Goal: Information Seeking & Learning: Check status

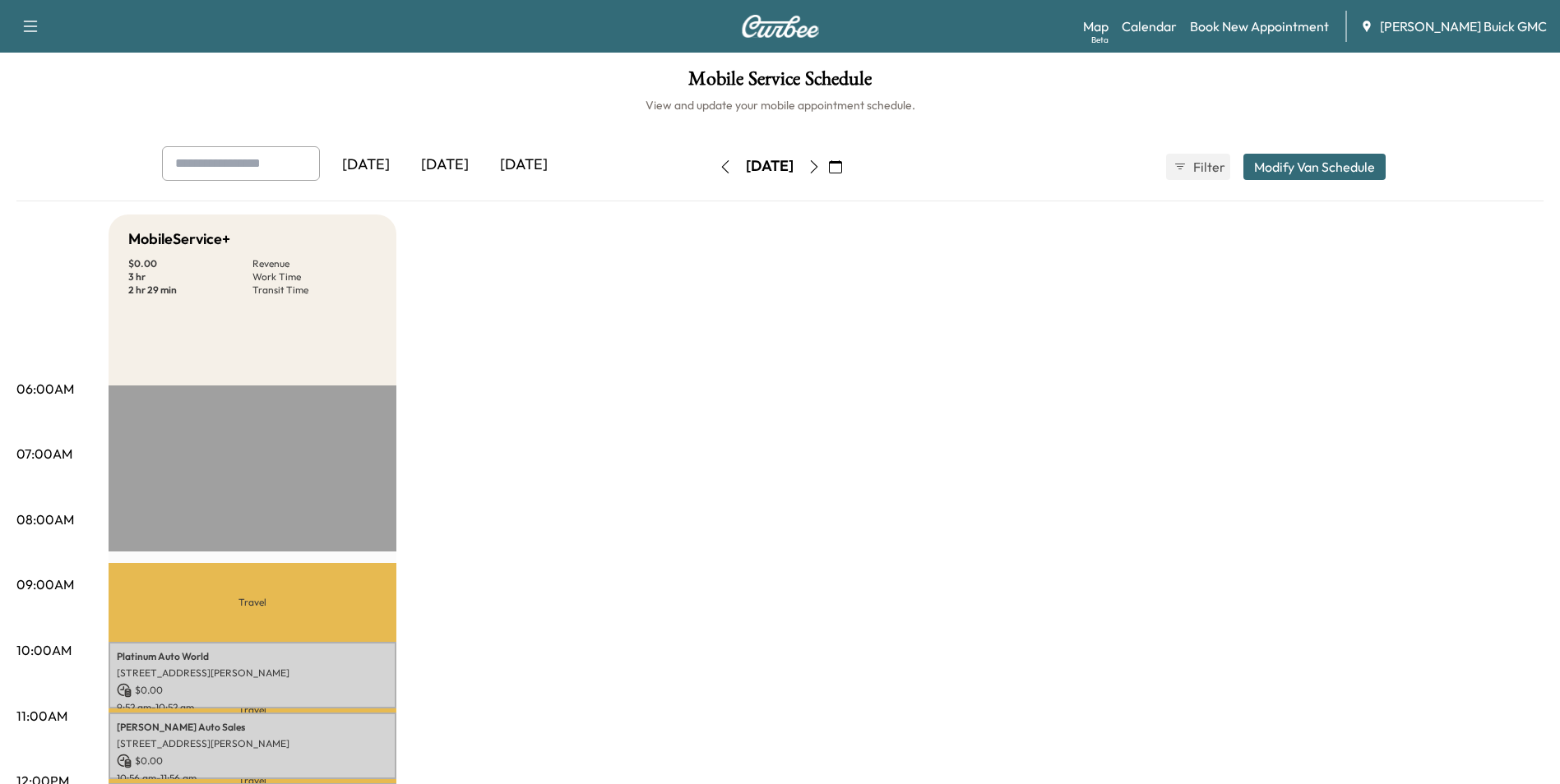
click at [450, 161] on div "[DATE]" at bounding box center [444, 165] width 79 height 38
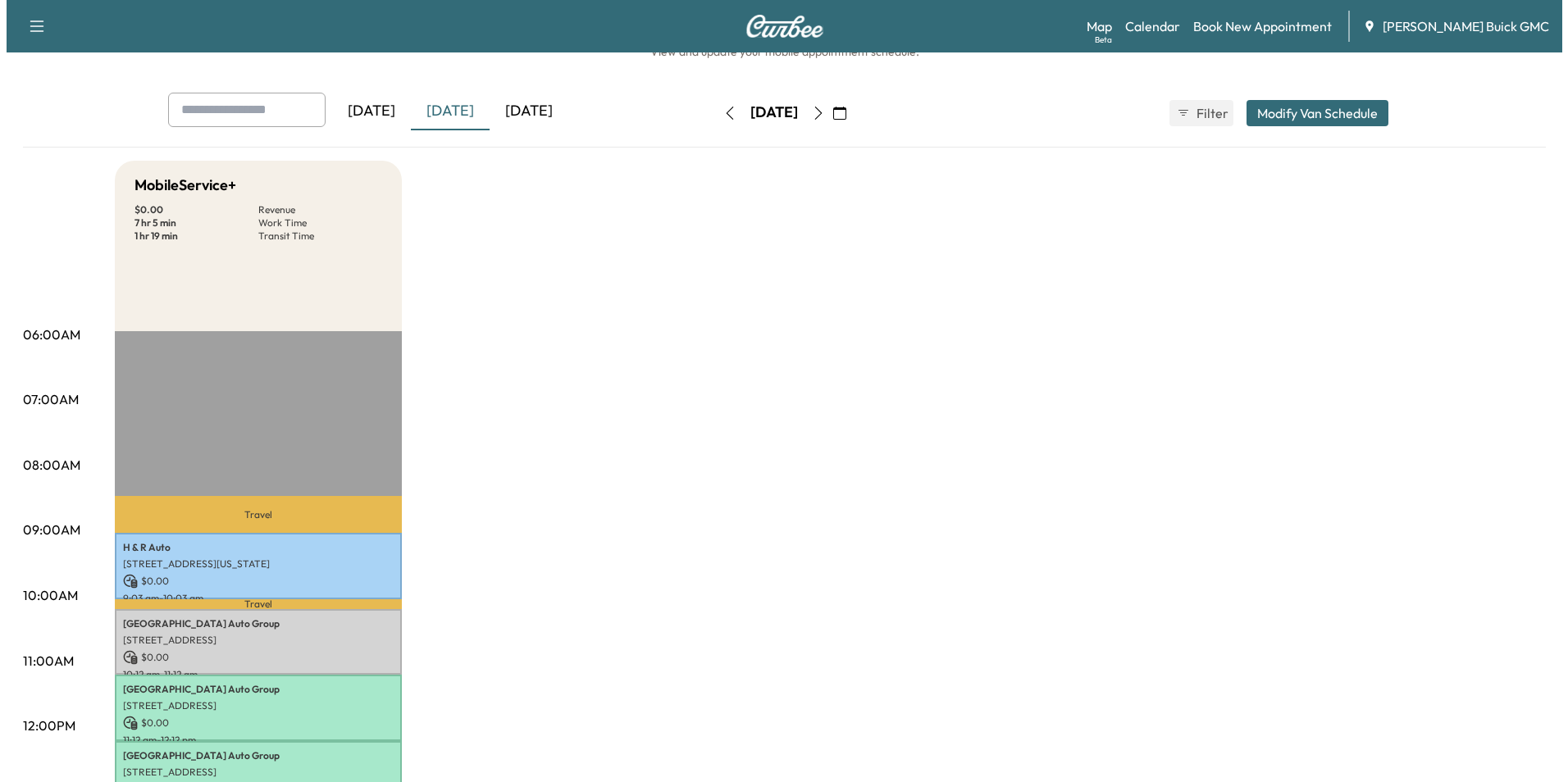
scroll to position [82, 0]
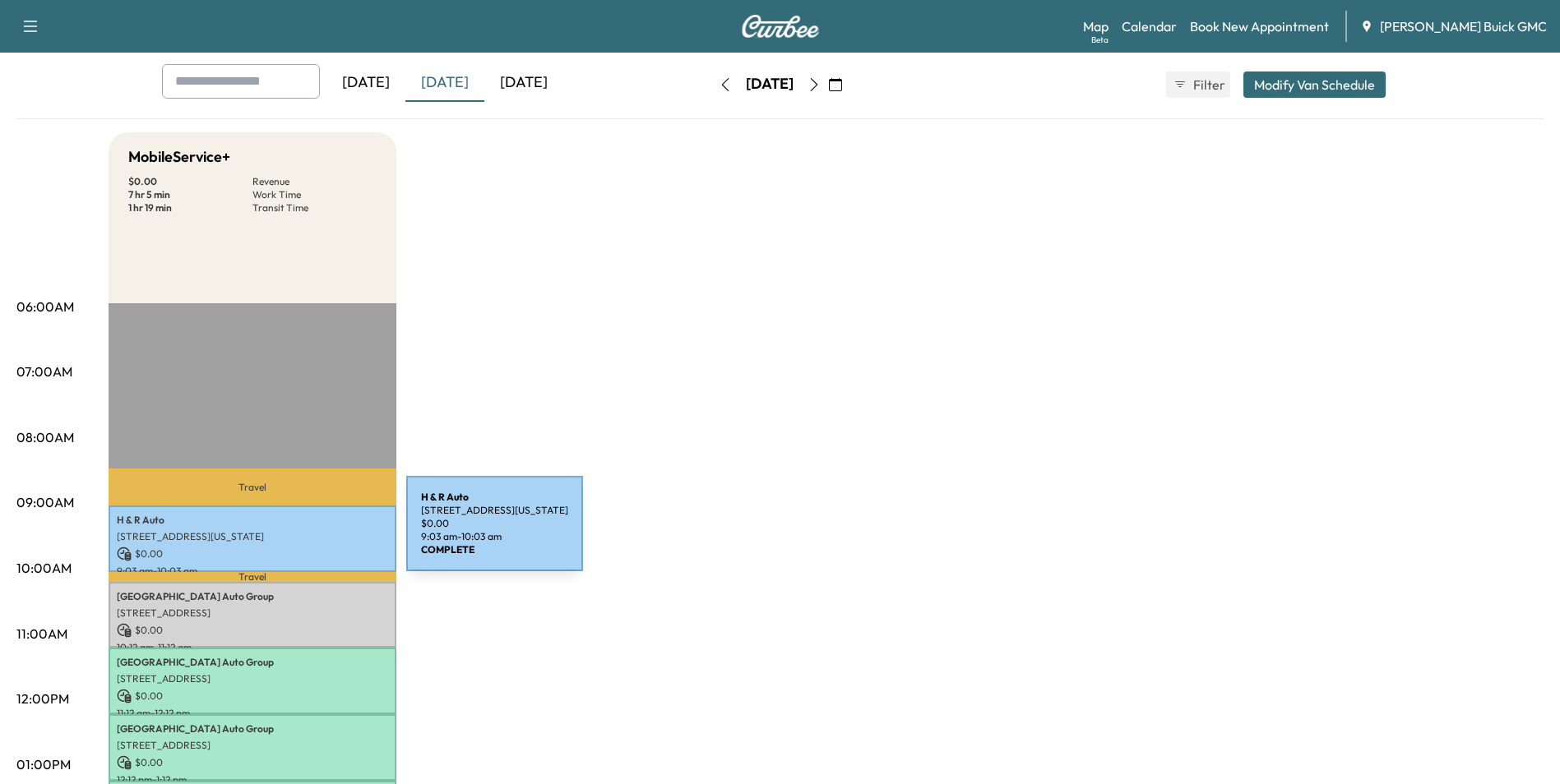
click at [283, 533] on p "[STREET_ADDRESS][US_STATE]" at bounding box center [252, 537] width 271 height 14
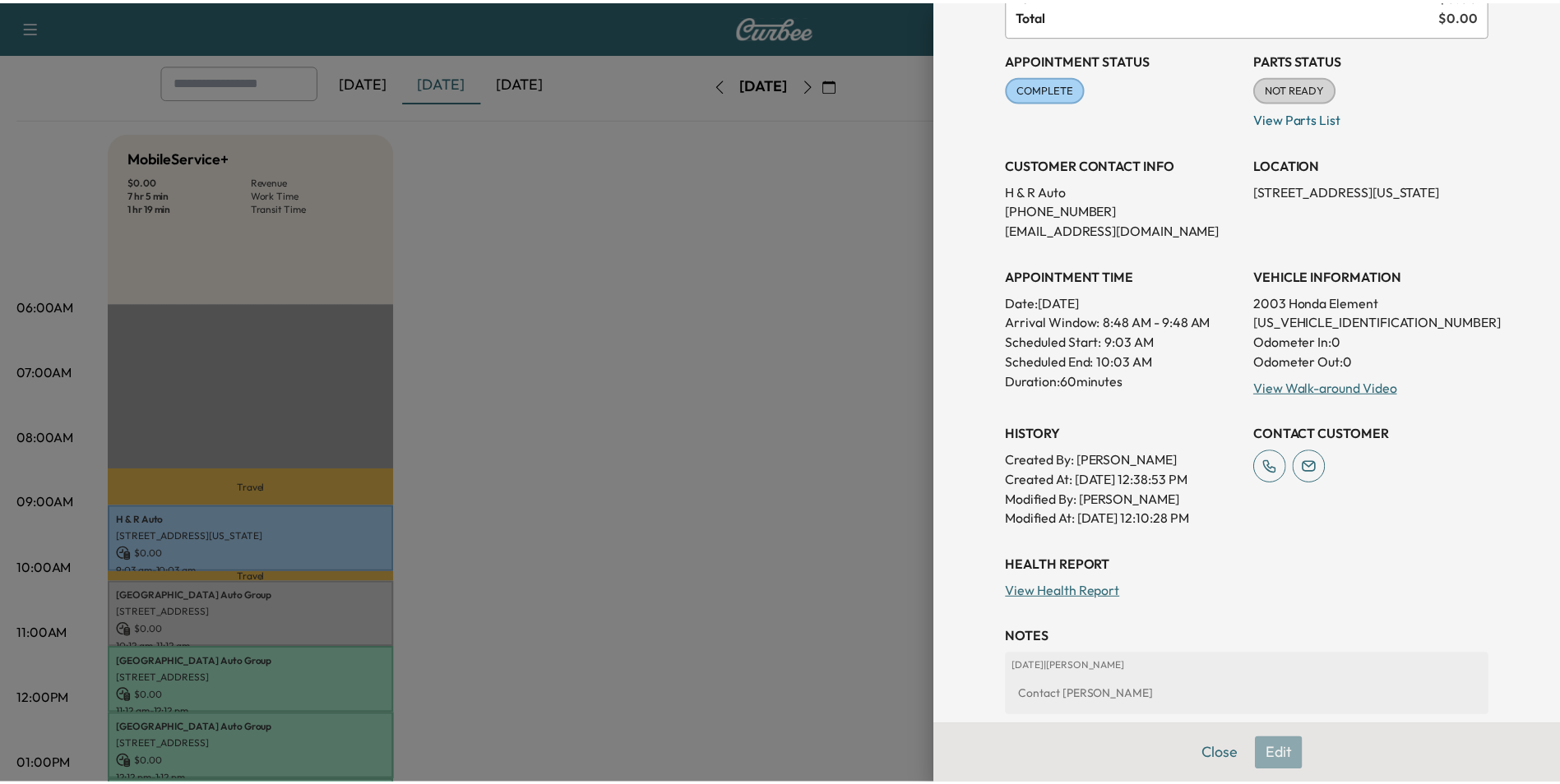
scroll to position [164, 0]
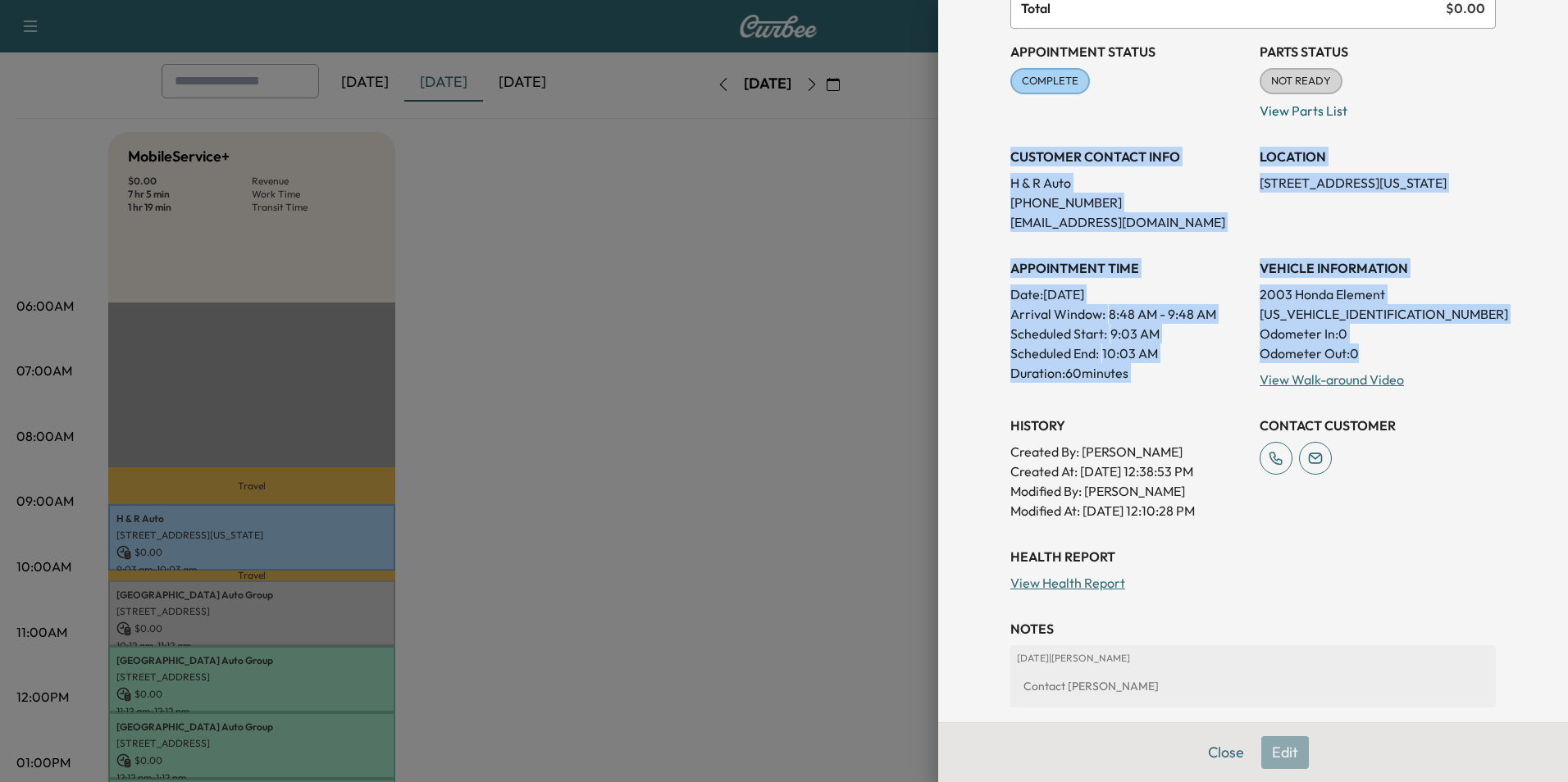
drag, startPoint x: 999, startPoint y: 153, endPoint x: 1386, endPoint y: 360, distance: 438.9
click at [1386, 360] on div "Appointment Status COMPLETE Mark as Not Ready Parts Status NOT READY Mark as Re…" at bounding box center [1253, 275] width 486 height 492
copy div "CUSTOMER CONTACT INFO H & R Auto [PHONE_NUMBER] [EMAIL_ADDRESS][DOMAIN_NAME] LO…"
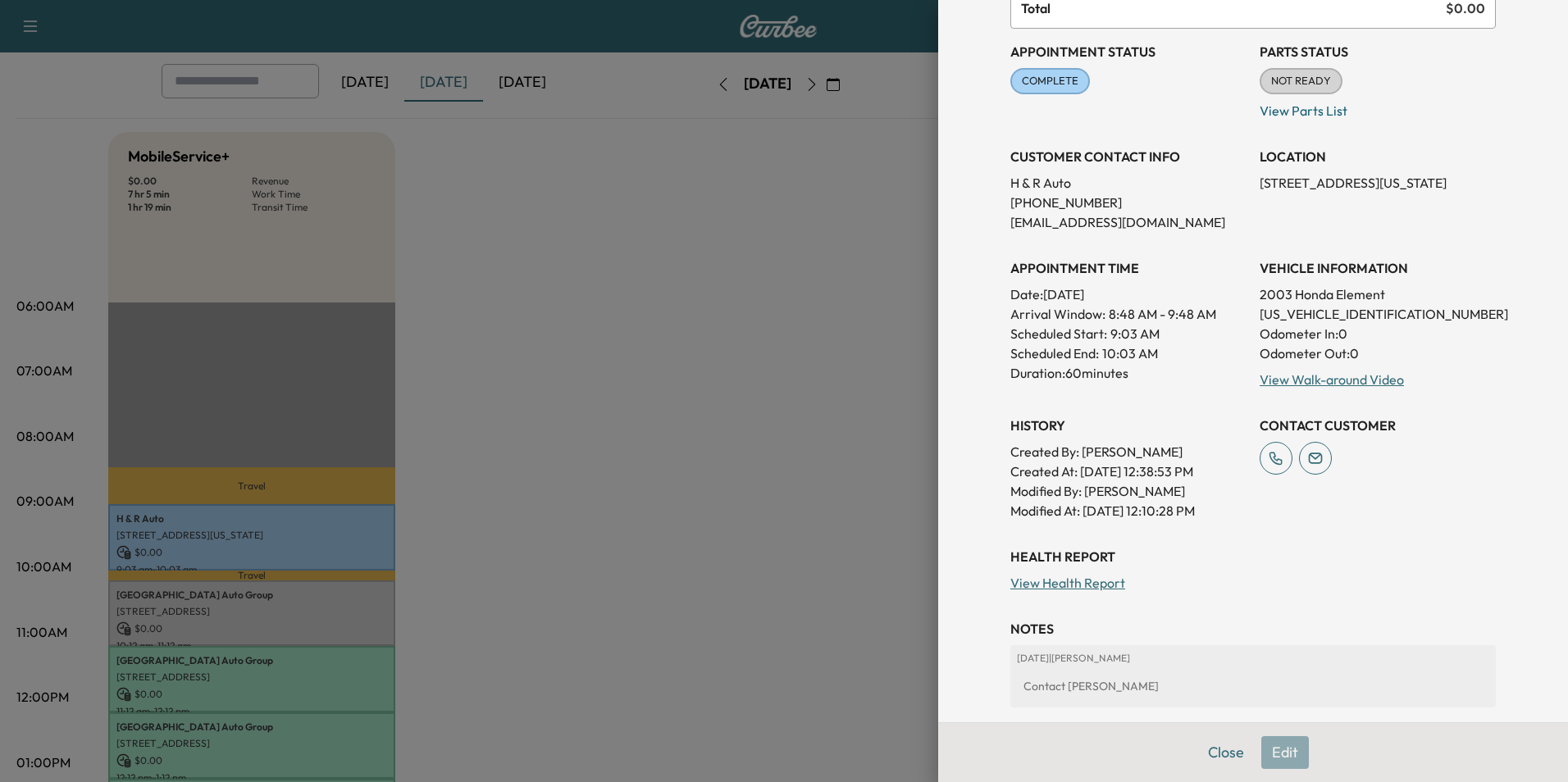
click at [839, 318] on div at bounding box center [784, 391] width 1568 height 782
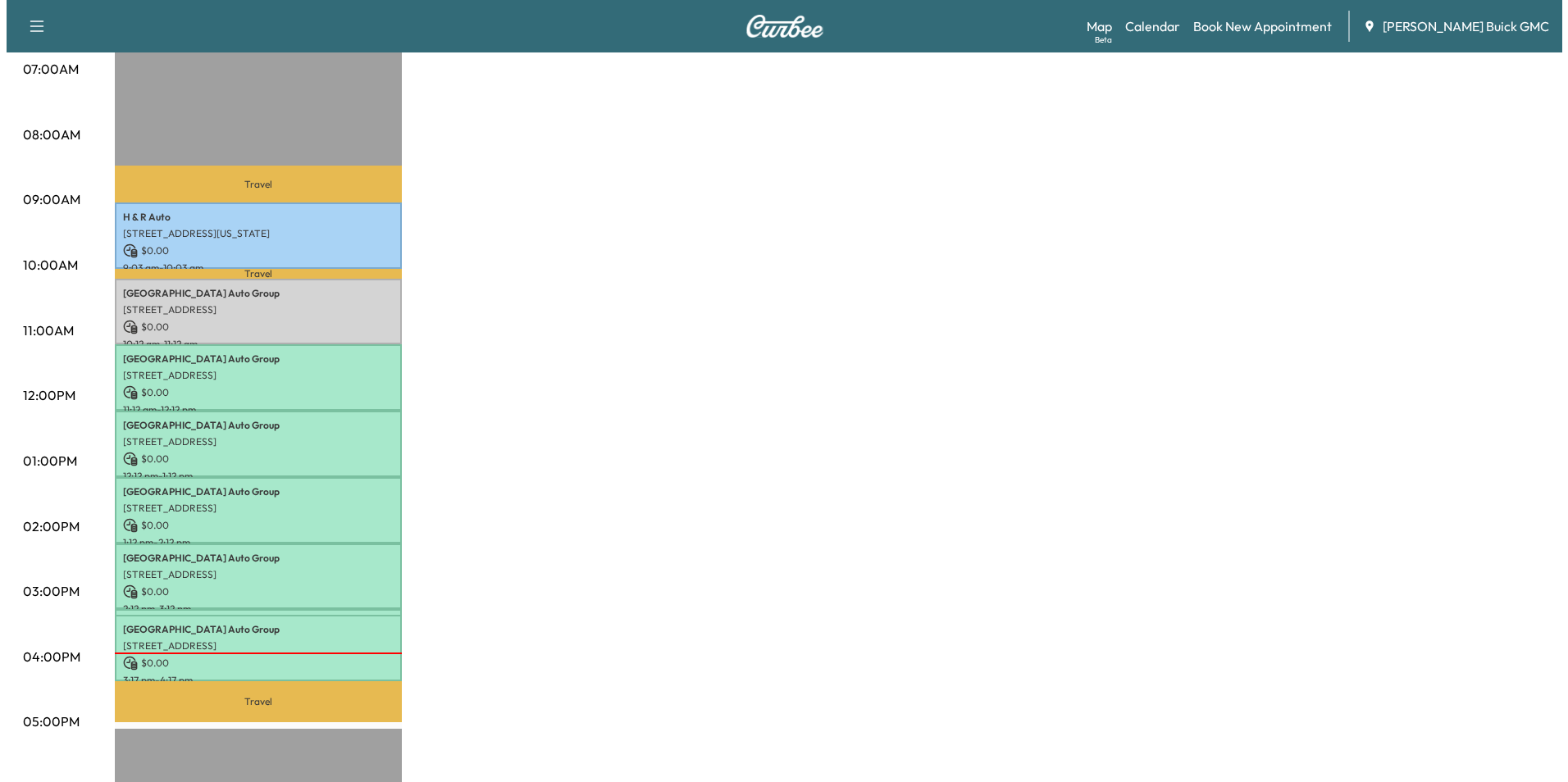
scroll to position [410, 0]
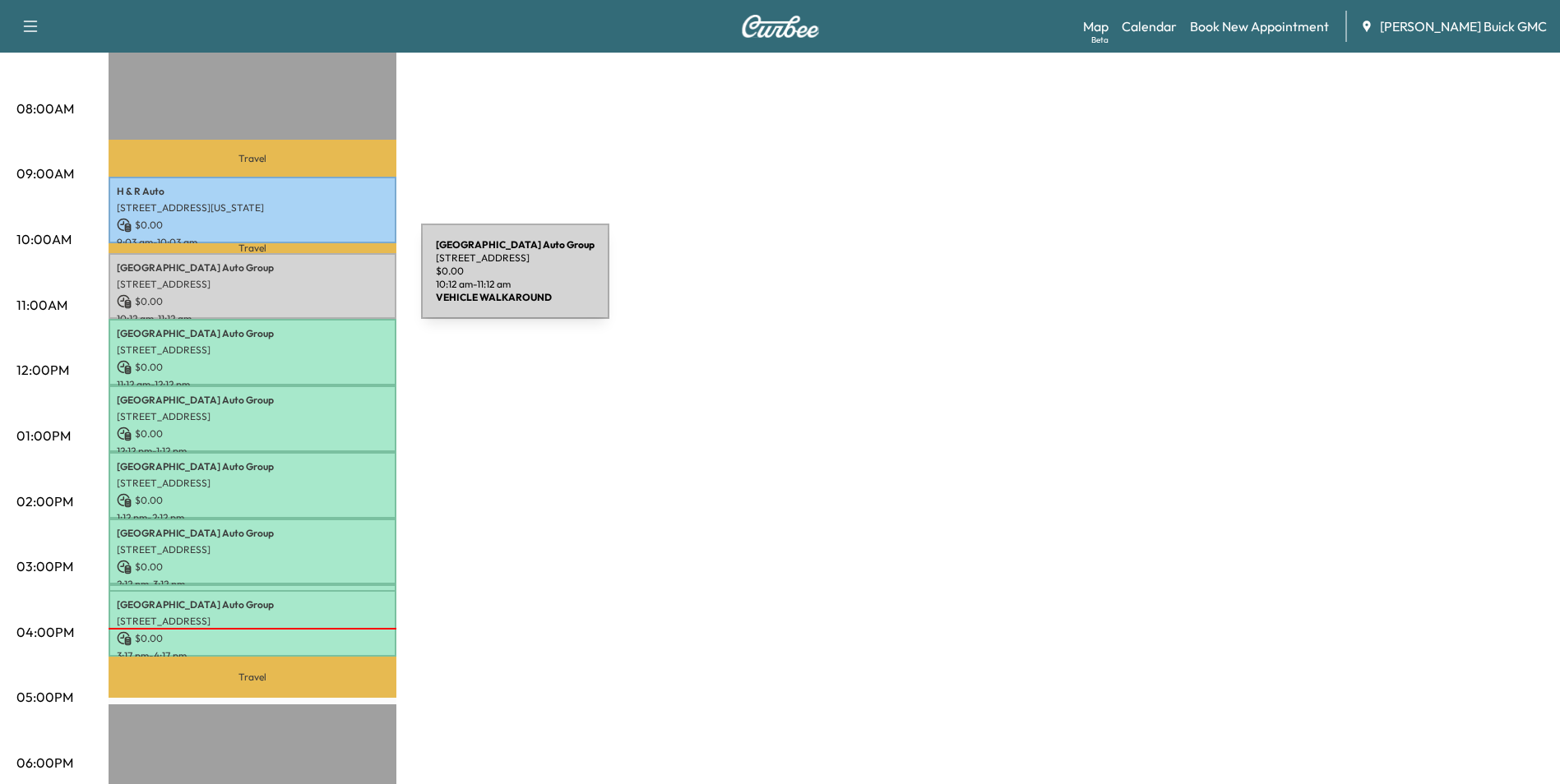
click at [297, 282] on p "[STREET_ADDRESS]" at bounding box center [252, 285] width 271 height 14
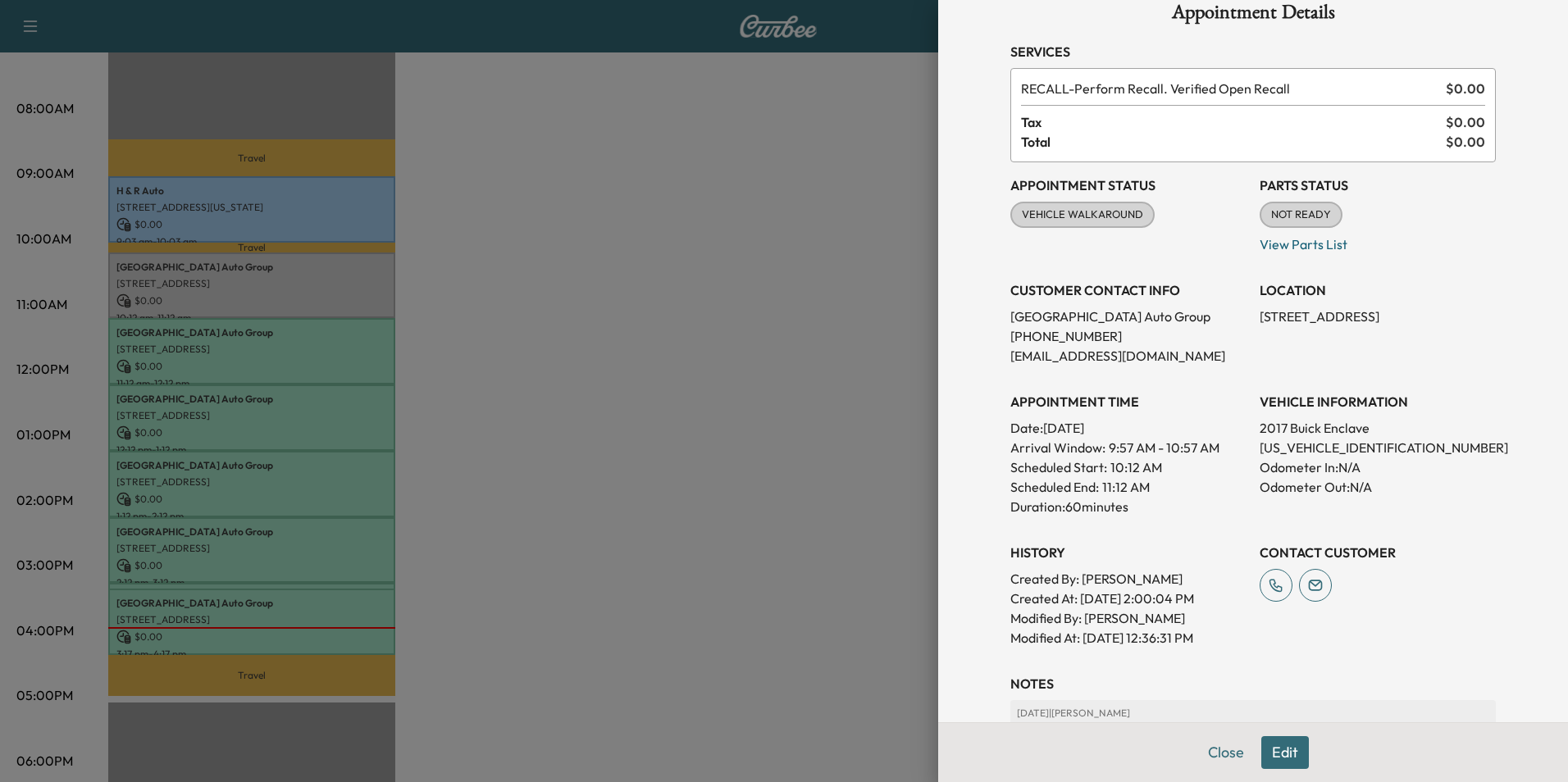
scroll to position [12, 0]
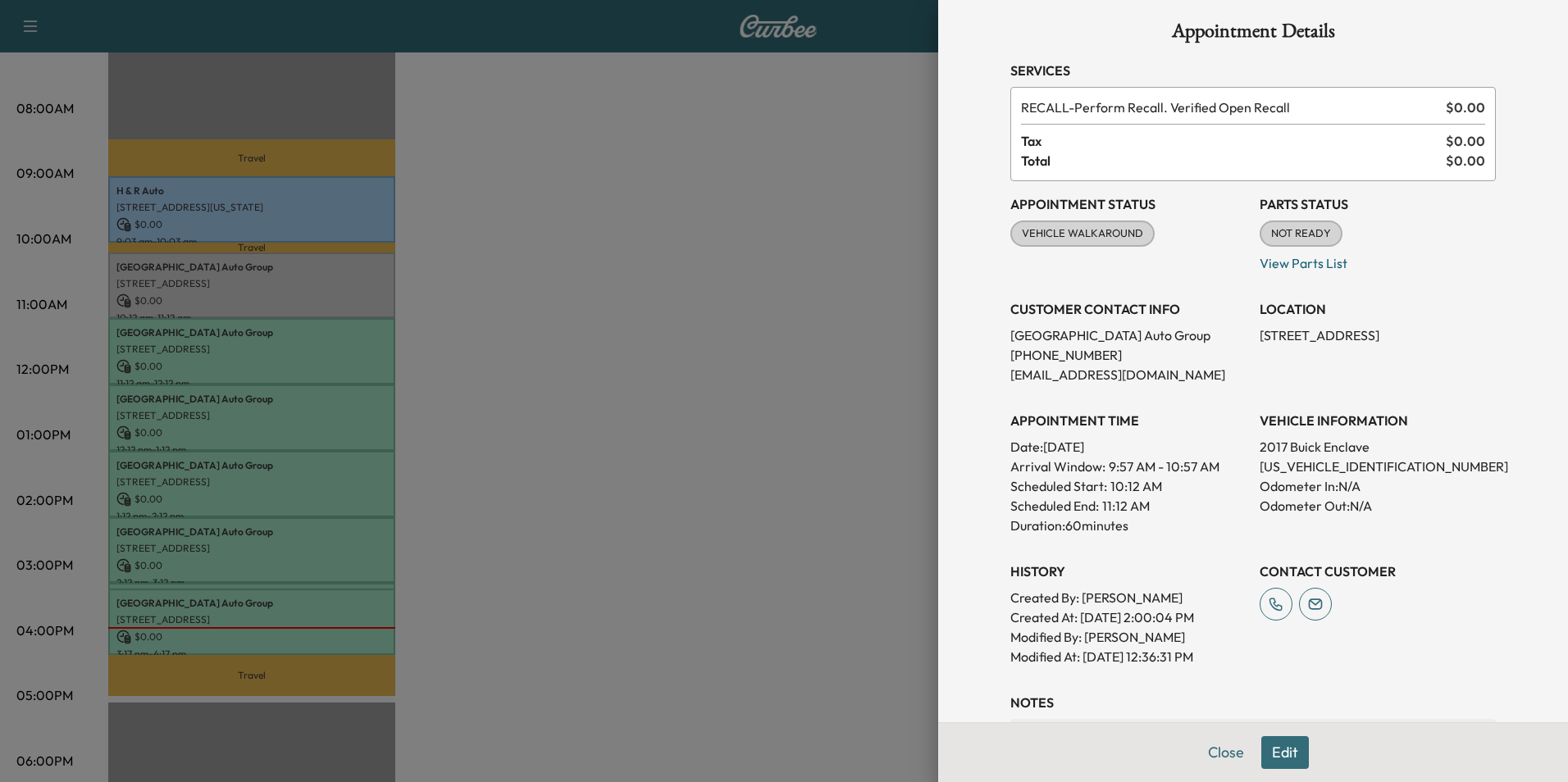
click at [1481, 450] on p "2017 Buick Enclave" at bounding box center [1378, 447] width 236 height 19
click at [634, 203] on div at bounding box center [784, 391] width 1568 height 782
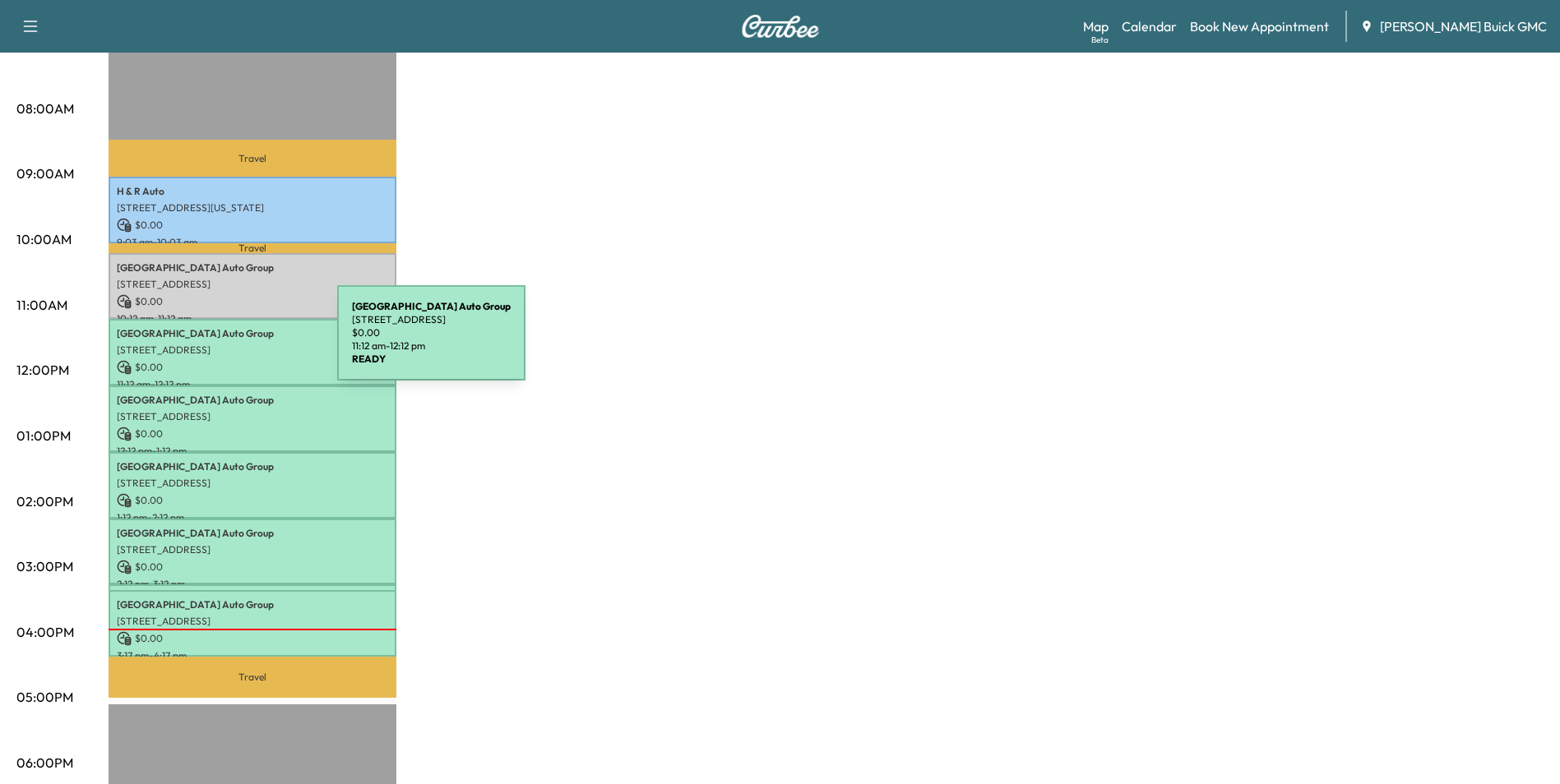
click at [214, 344] on p "[STREET_ADDRESS]" at bounding box center [252, 351] width 271 height 14
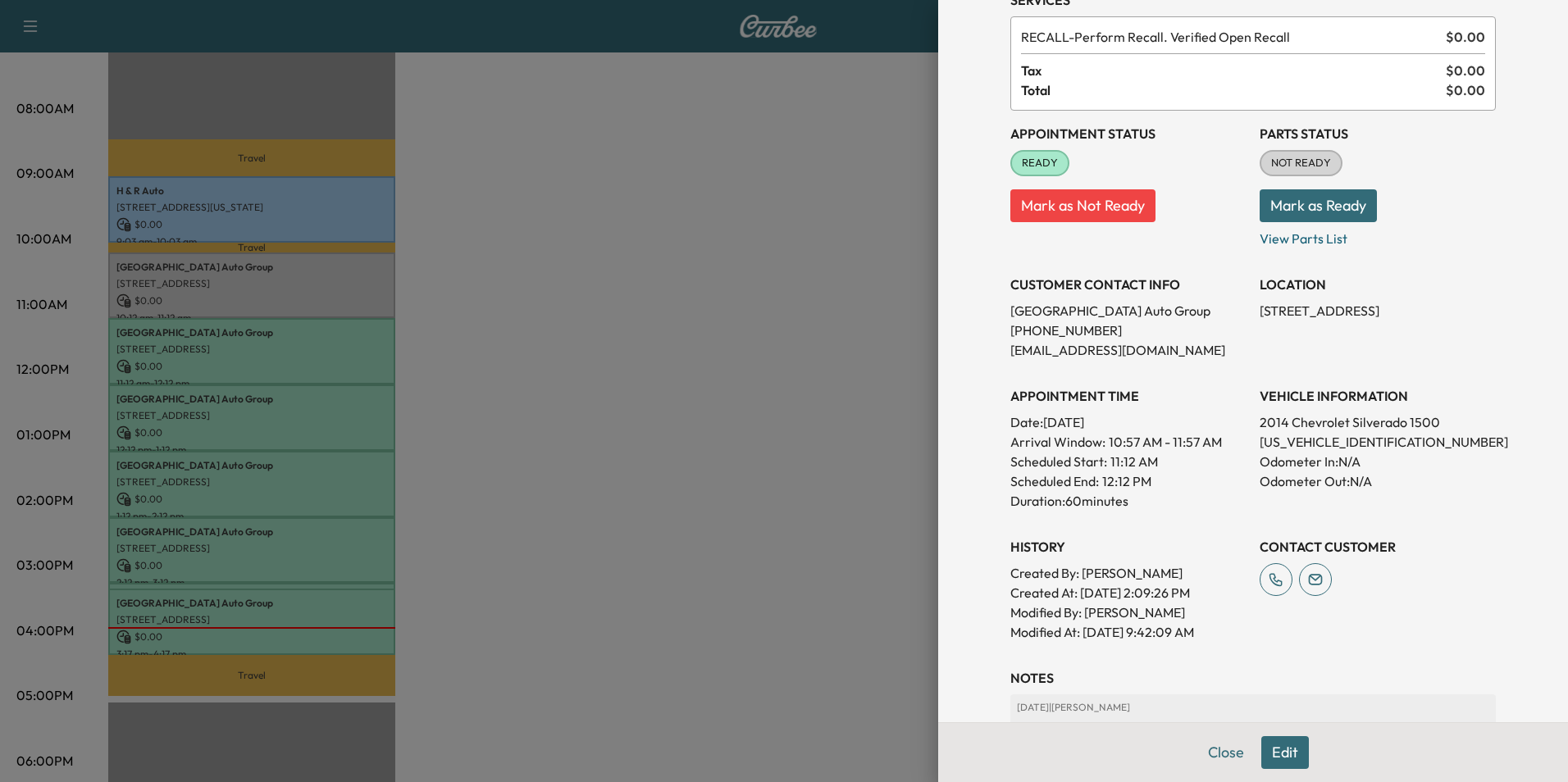
scroll to position [164, 0]
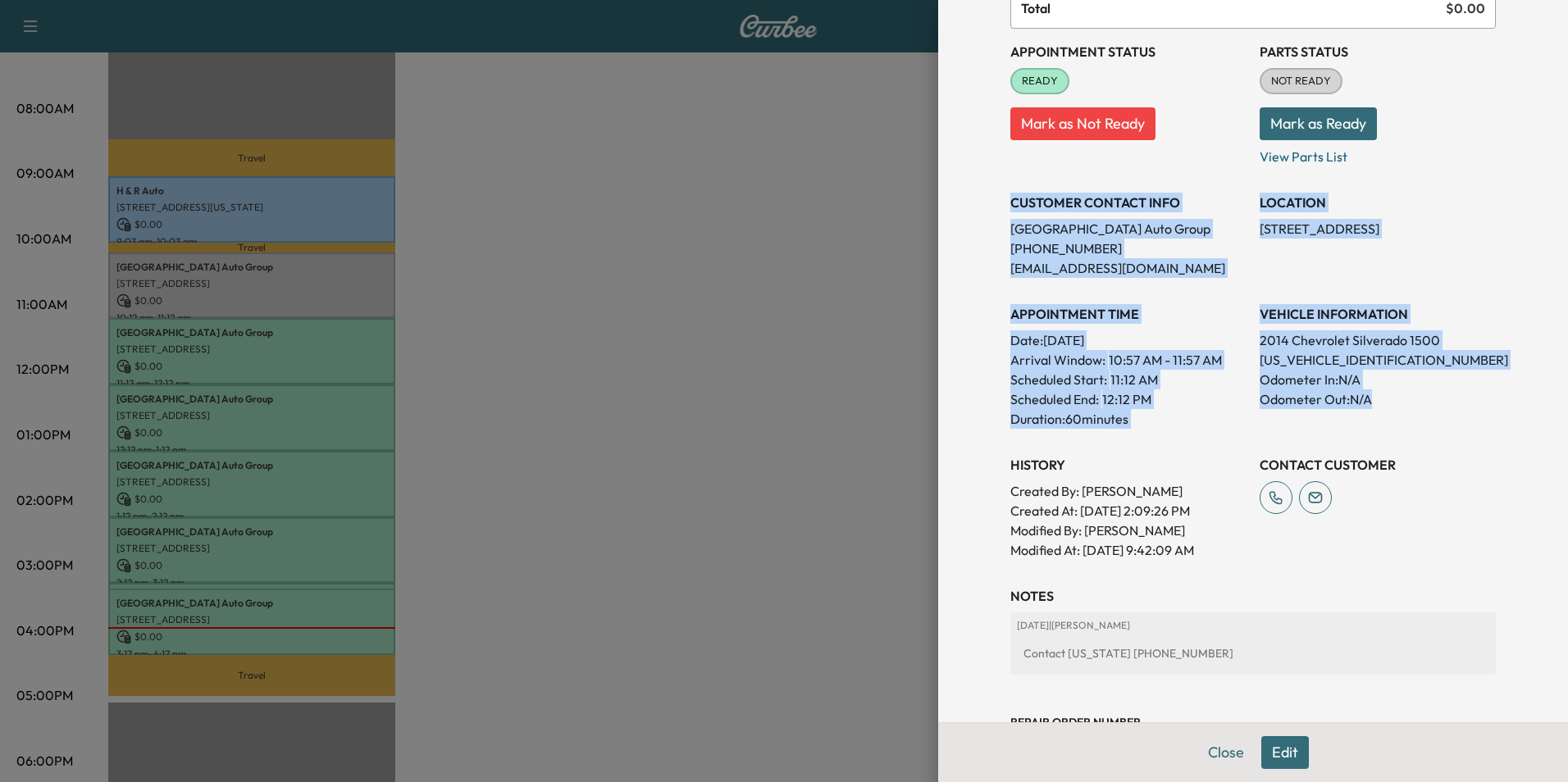
drag, startPoint x: 1000, startPoint y: 203, endPoint x: 1380, endPoint y: 403, distance: 429.4
click at [1380, 403] on div "Appointment Status READY Mark as Not Ready Parts Status NOT READY Mark as Ready…" at bounding box center [1253, 295] width 486 height 531
copy div "CUSTOMER CONTACT INFO Arlington Auto Group [PHONE_NUMBER] [EMAIL_ADDRESS][DOMAI…"
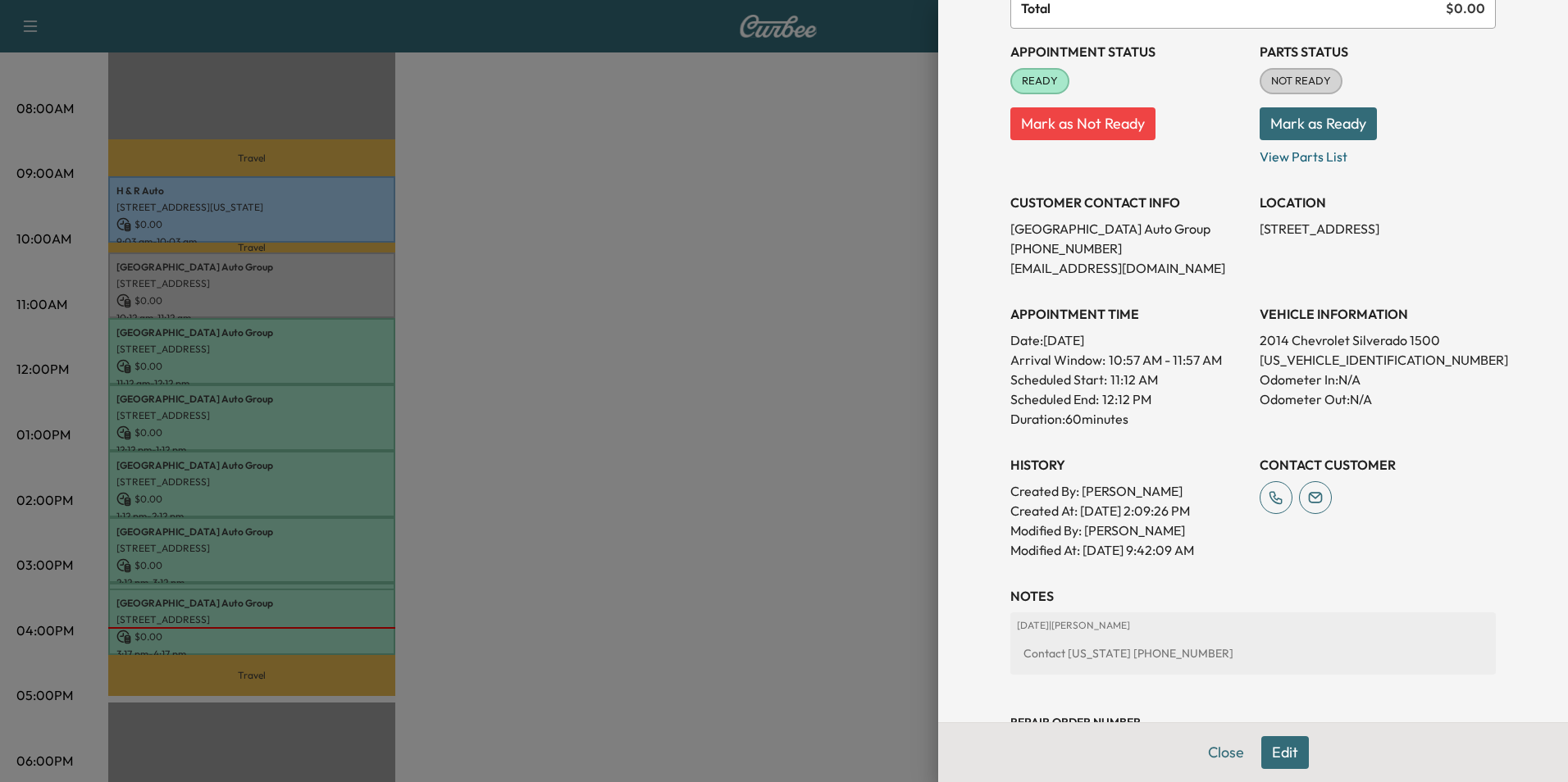
click at [740, 331] on div at bounding box center [784, 391] width 1568 height 782
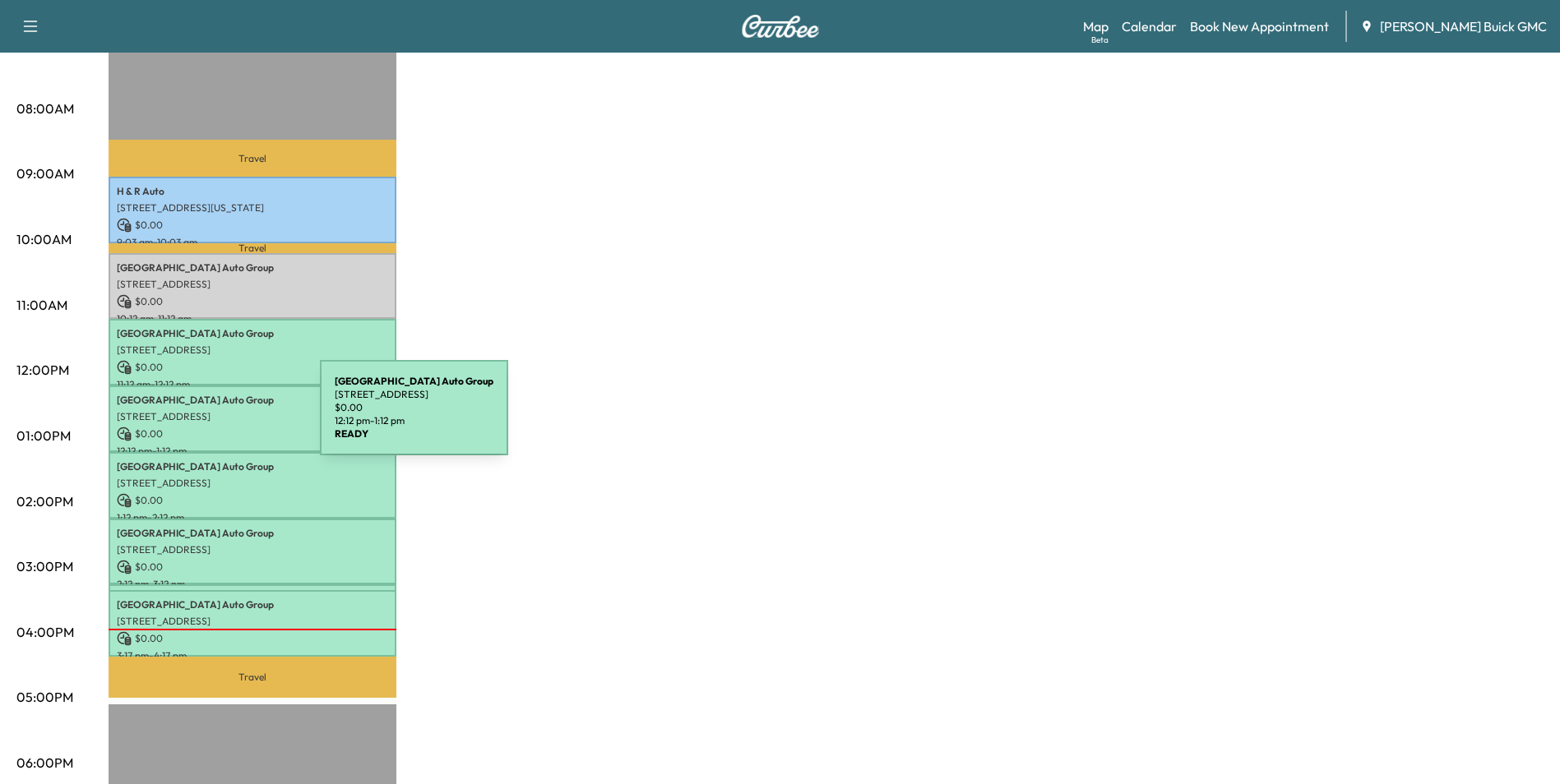
click at [196, 418] on p "[STREET_ADDRESS]" at bounding box center [252, 417] width 271 height 14
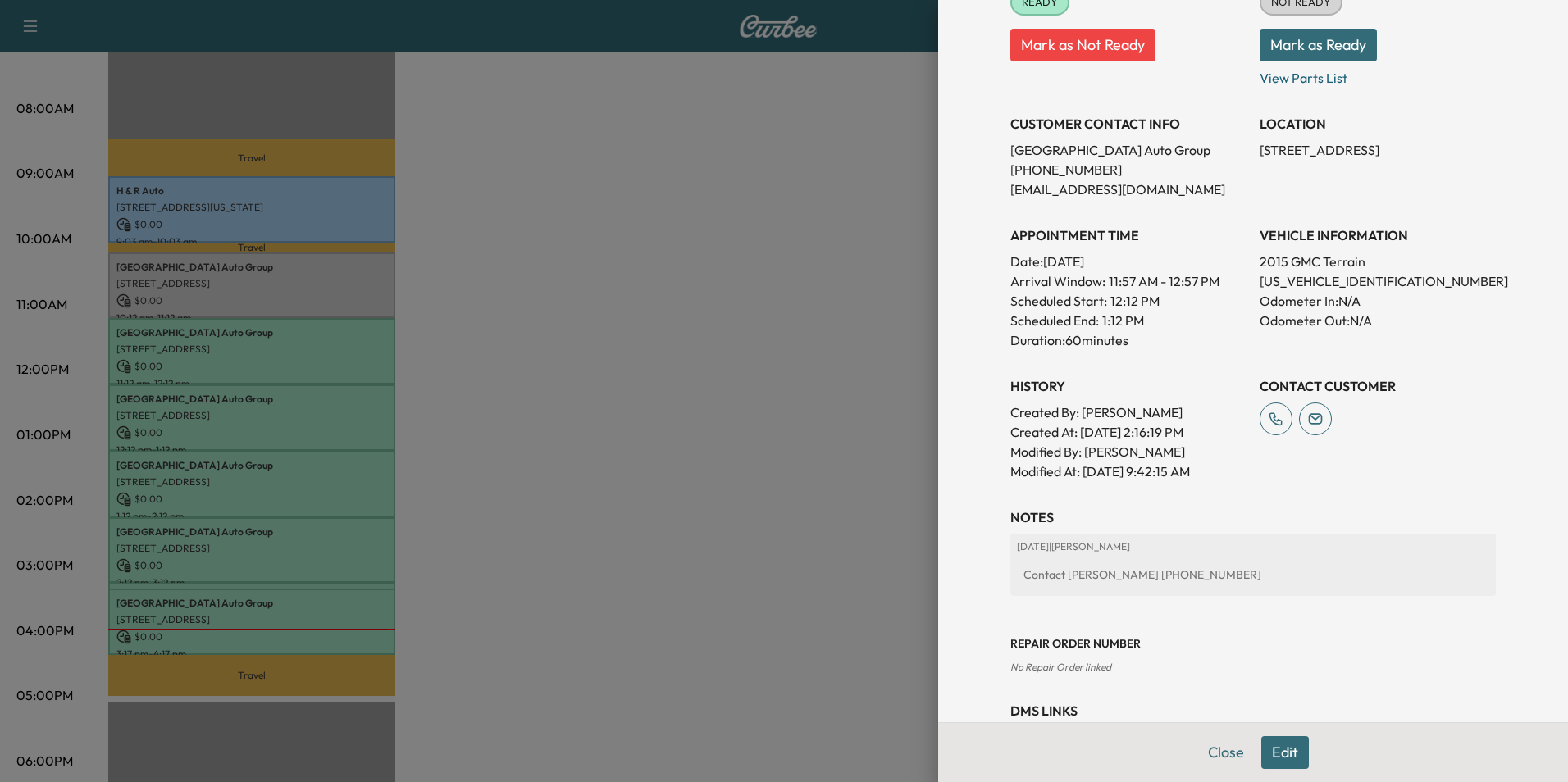
scroll to position [246, 0]
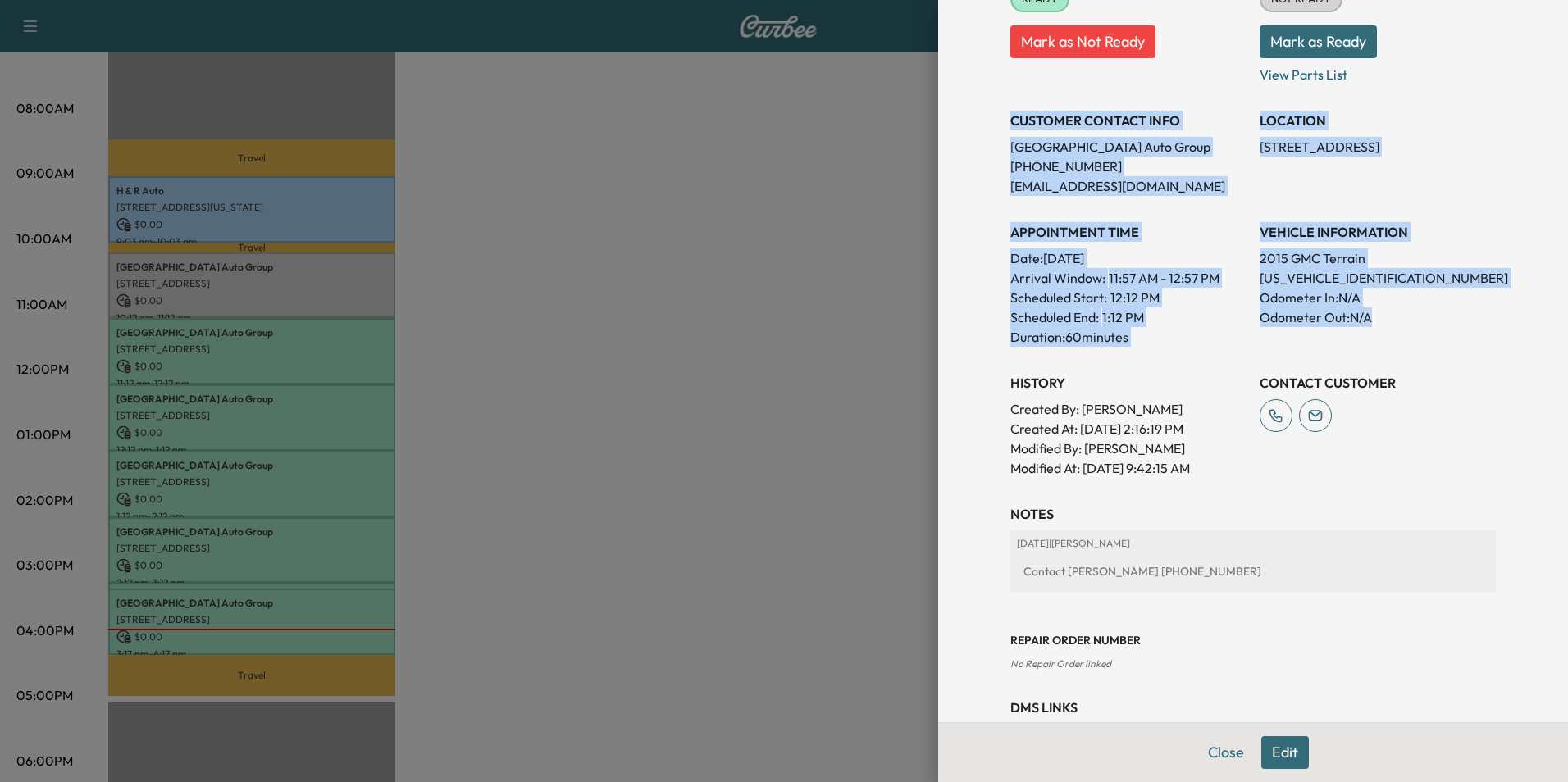
drag, startPoint x: 998, startPoint y: 117, endPoint x: 1385, endPoint y: 319, distance: 436.5
click at [1385, 319] on div "Appointment Status READY Mark as Not Ready Parts Status NOT READY Mark as Ready…" at bounding box center [1253, 212] width 486 height 531
copy div "CUSTOMER CONTACT INFO Arlington Auto Group [PHONE_NUMBER] [EMAIL_ADDRESS][DOMAI…"
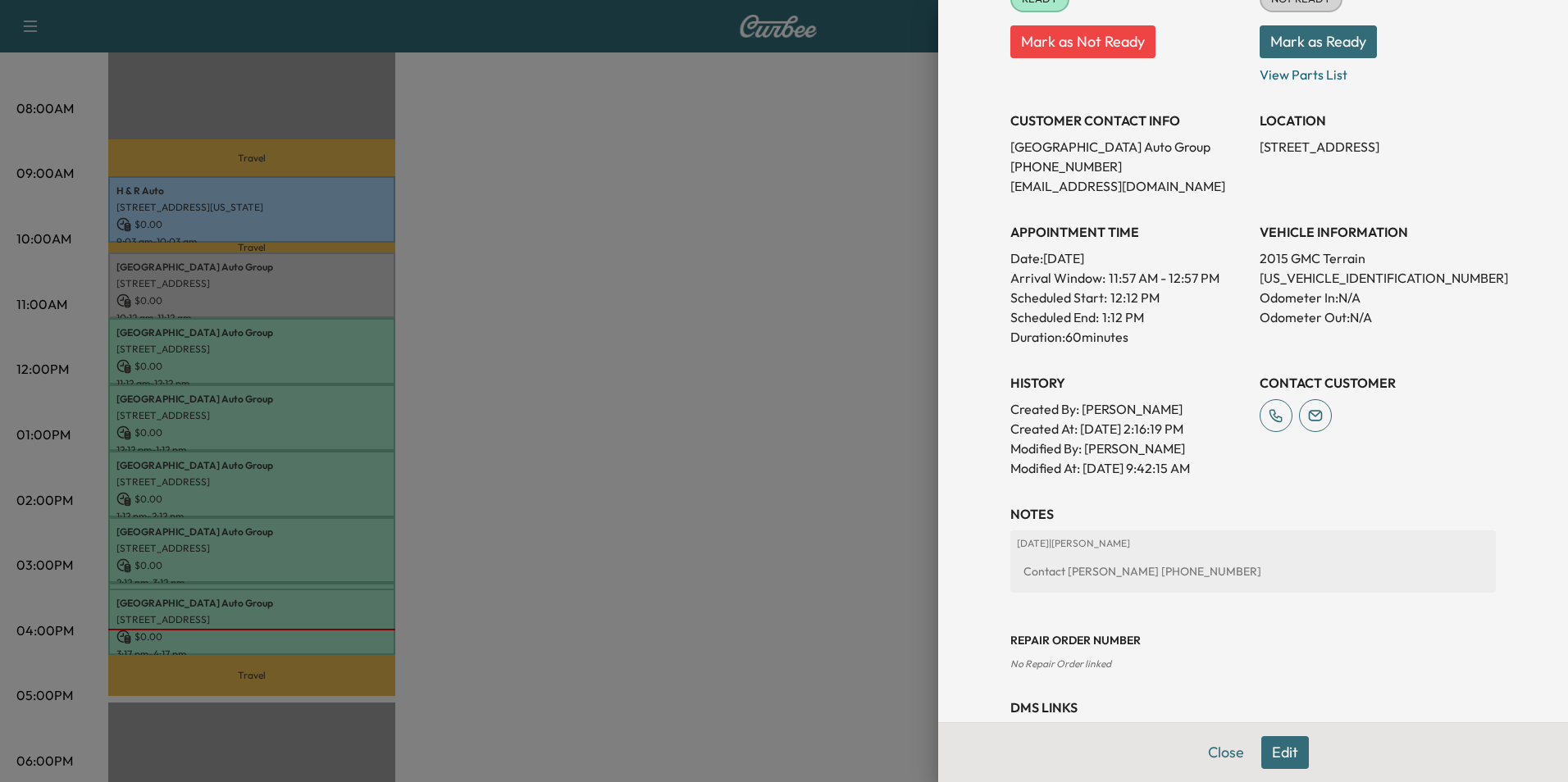
click at [585, 178] on div at bounding box center [784, 391] width 1568 height 782
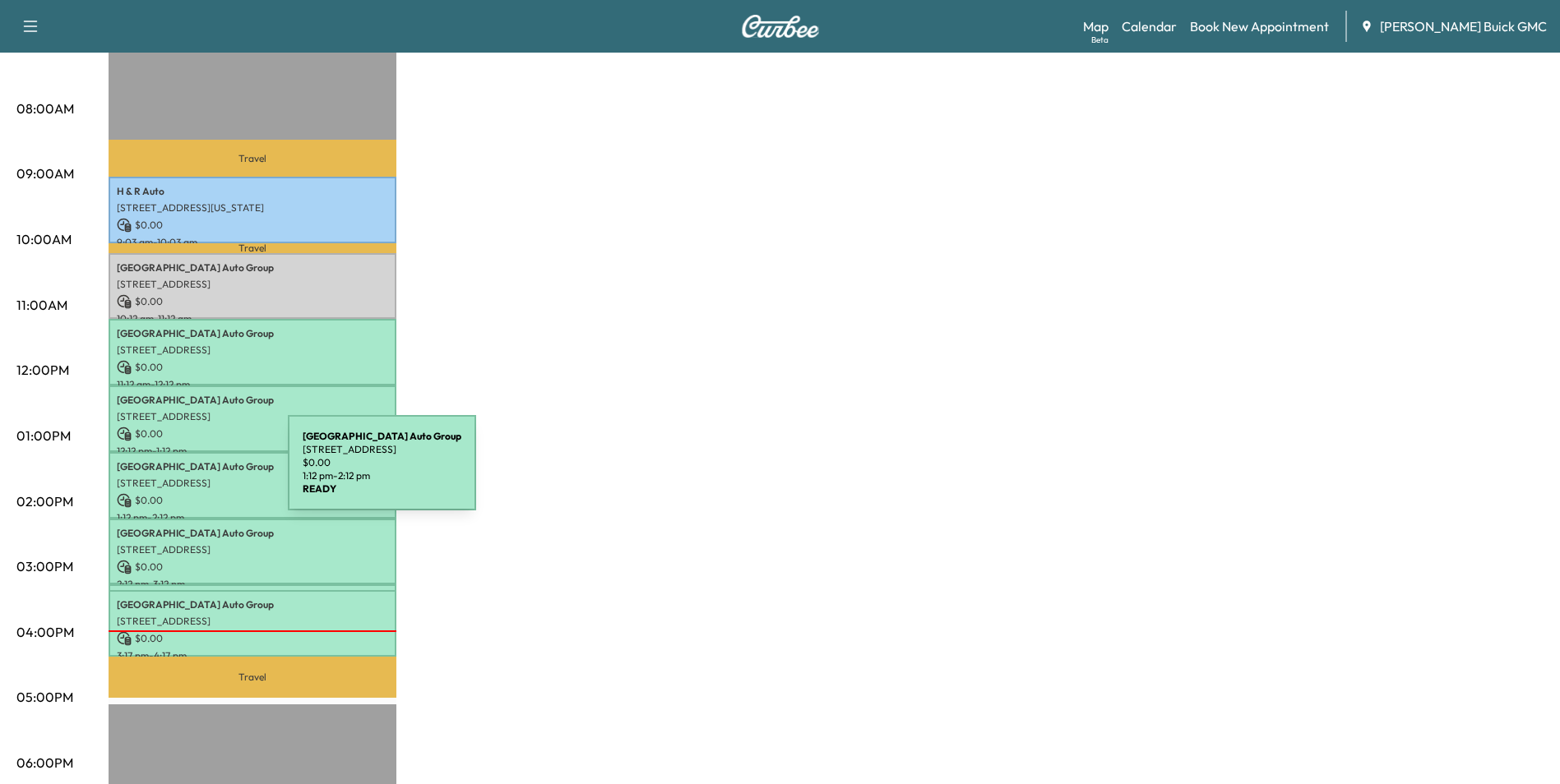
click at [164, 477] on p "[STREET_ADDRESS]" at bounding box center [252, 484] width 271 height 14
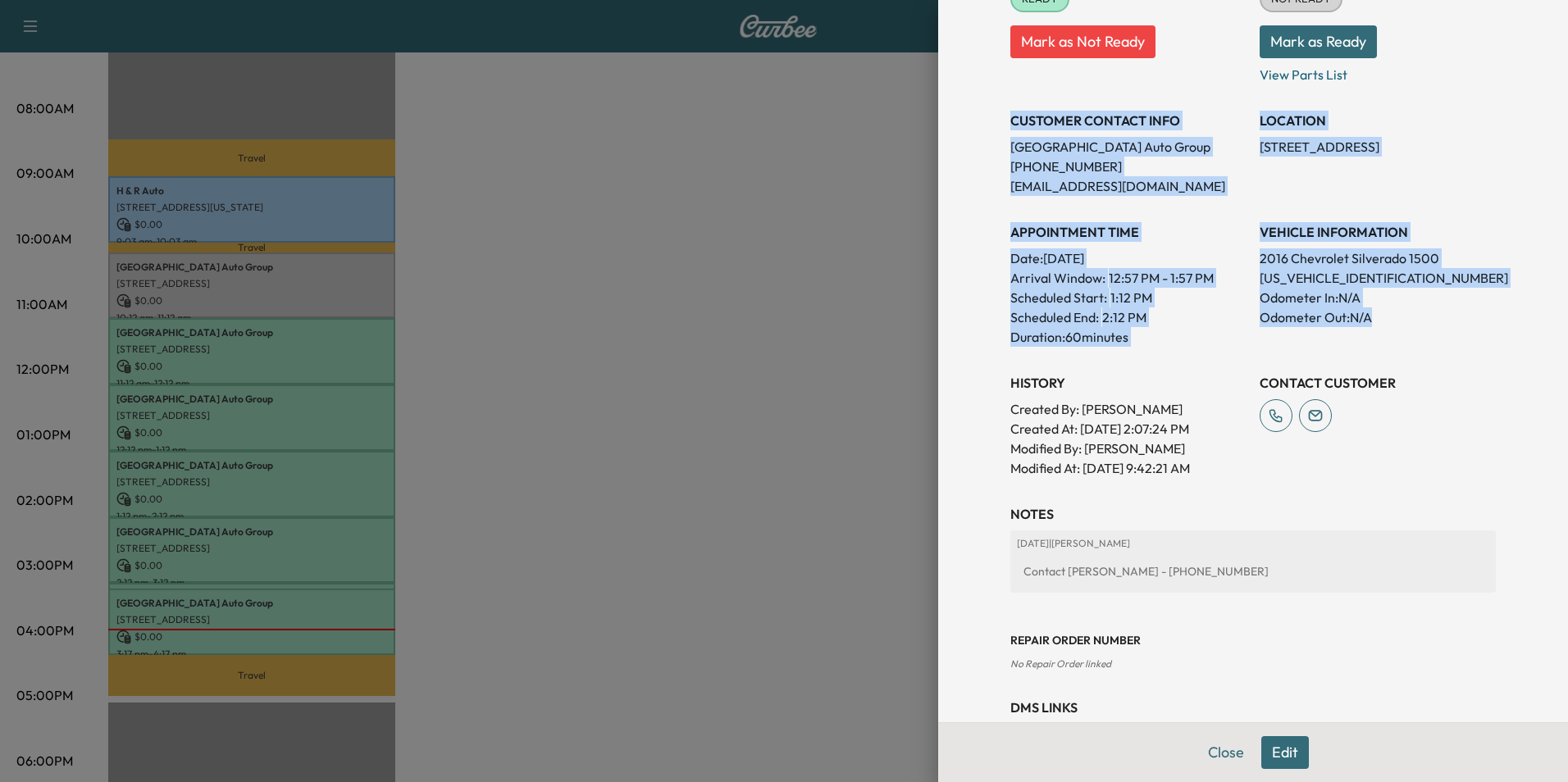
drag, startPoint x: 999, startPoint y: 116, endPoint x: 1411, endPoint y: 317, distance: 458.4
click at [1411, 317] on div "Appointment Status READY Mark as Not Ready Parts Status NOT READY Mark as Ready…" at bounding box center [1253, 212] width 486 height 531
copy div "CUSTOMER CONTACT INFO Arlington Auto Group [PHONE_NUMBER] [EMAIL_ADDRESS][DOMAI…"
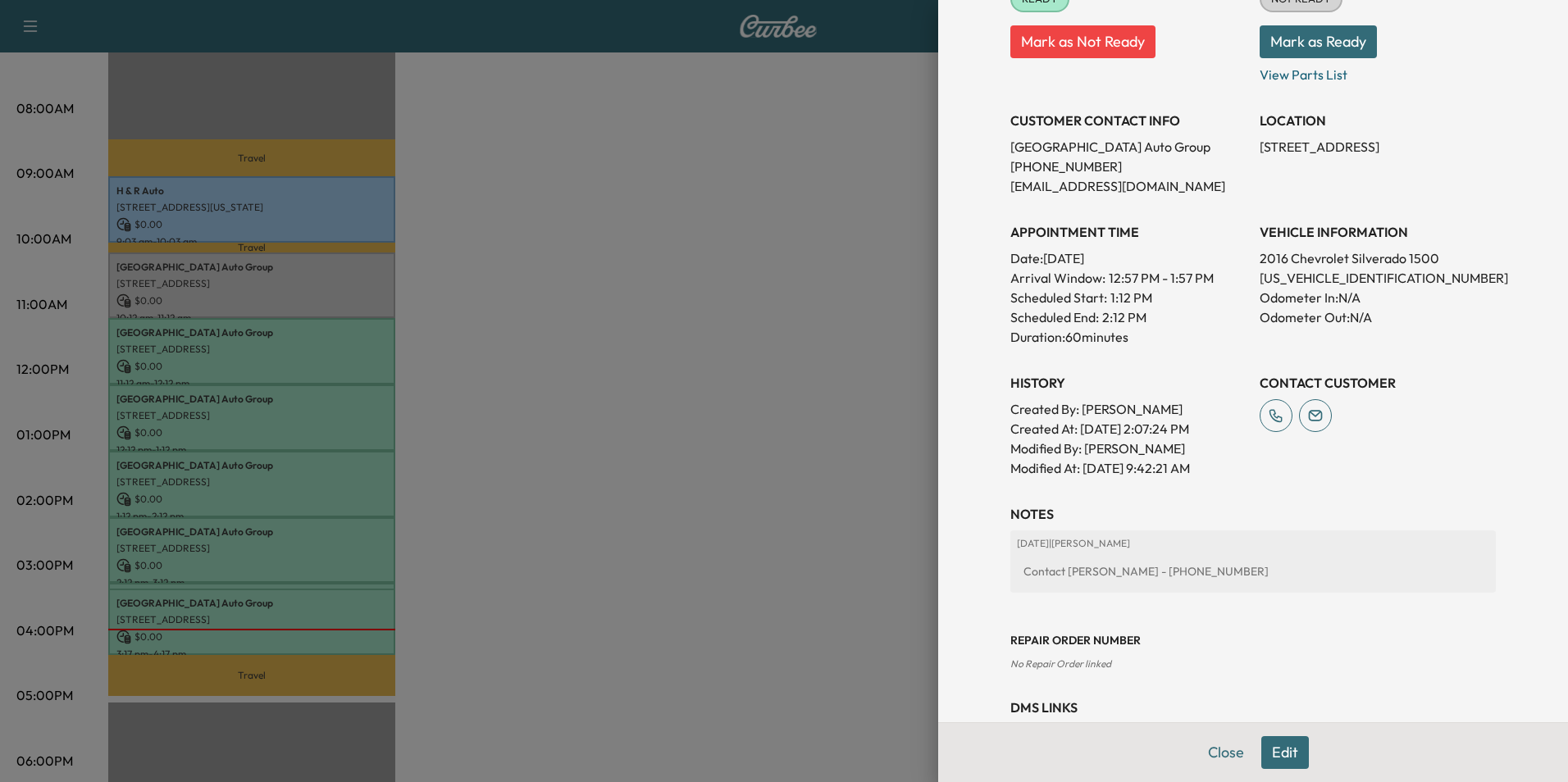
click at [756, 248] on div at bounding box center [784, 391] width 1568 height 782
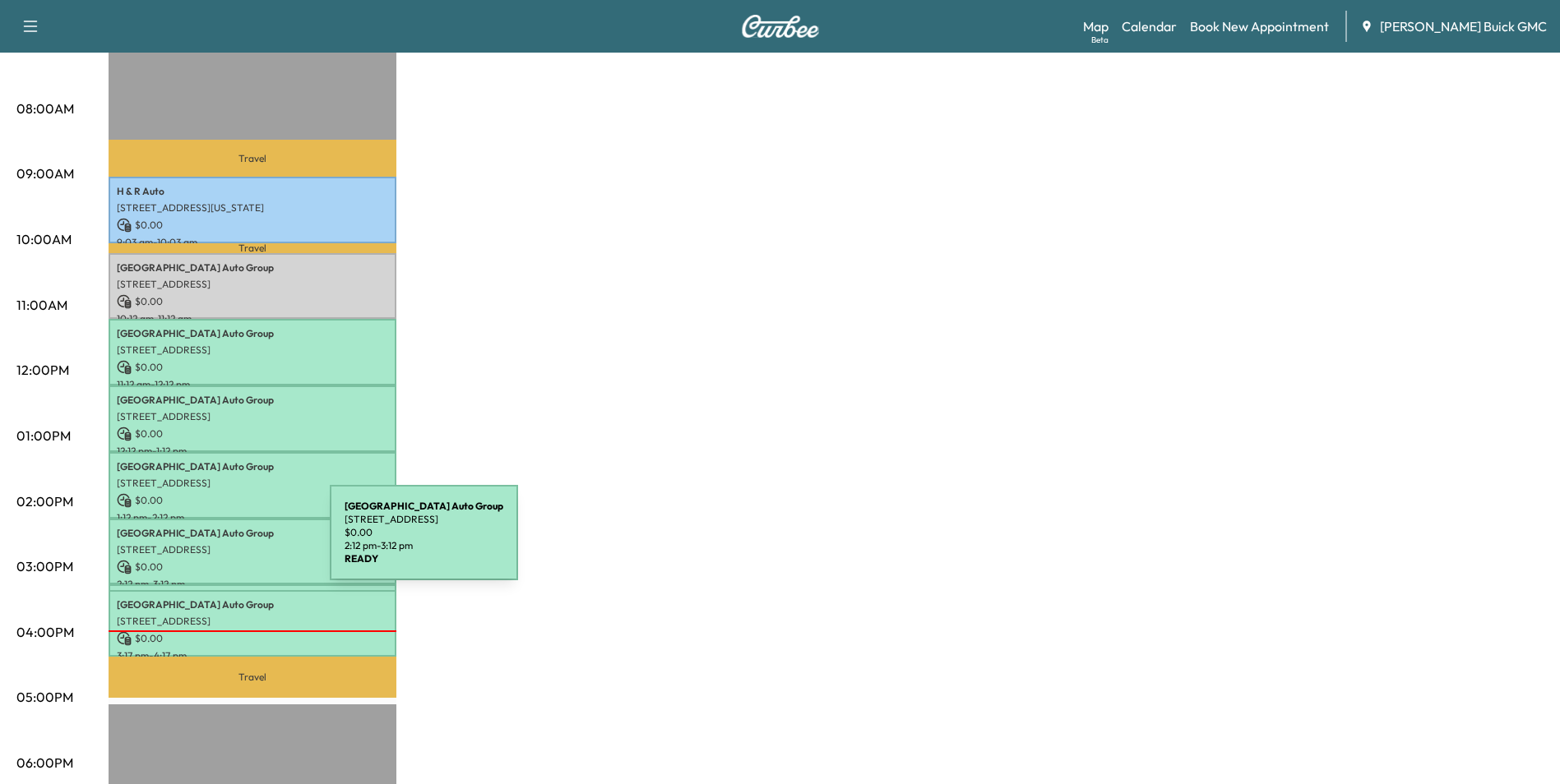
click at [206, 543] on p "[STREET_ADDRESS]" at bounding box center [252, 550] width 271 height 14
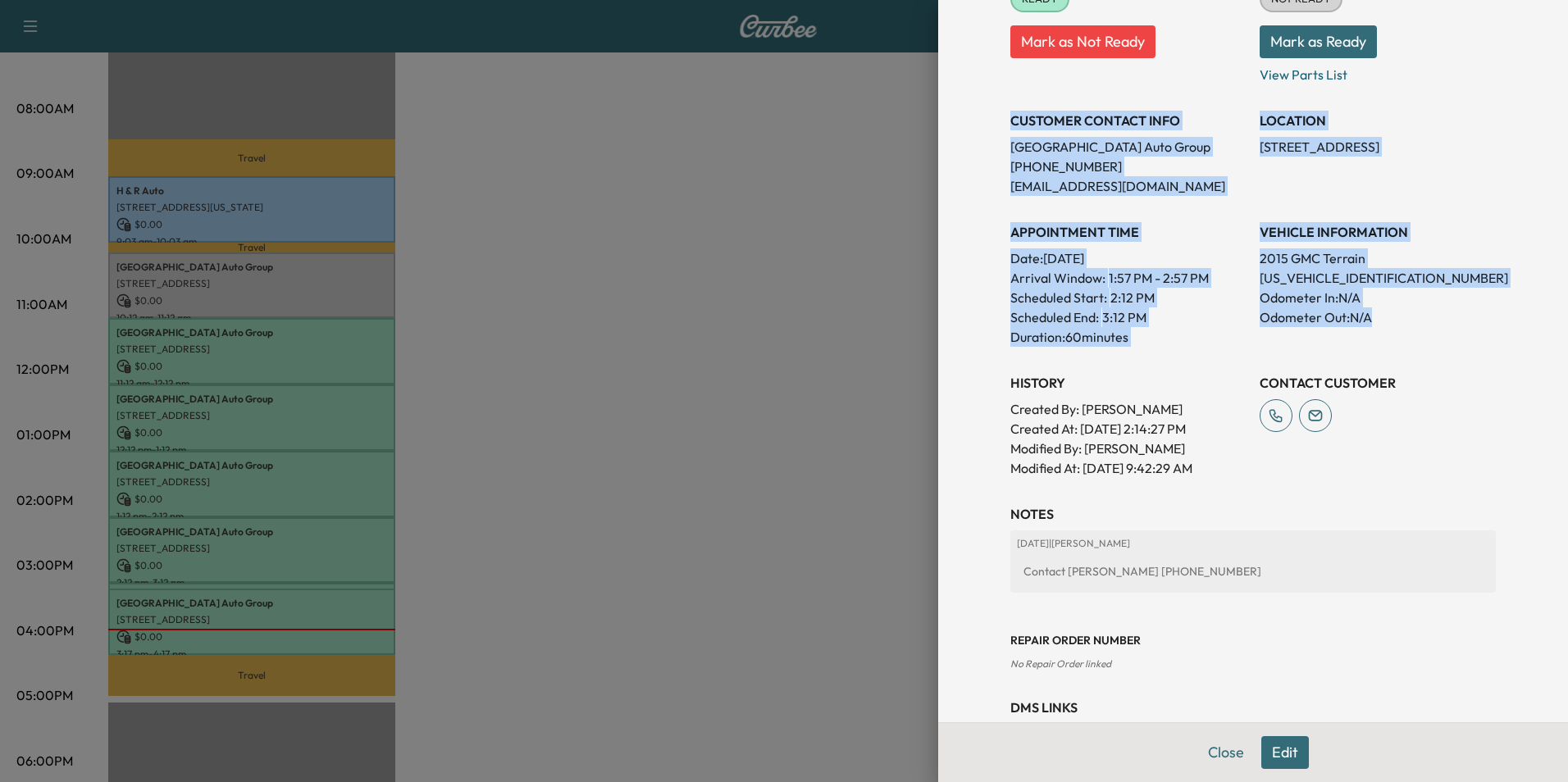
drag, startPoint x: 1000, startPoint y: 116, endPoint x: 1424, endPoint y: 309, distance: 465.9
click at [1424, 309] on div "Appointment Status READY Mark as Not Ready Parts Status NOT READY Mark as Ready…" at bounding box center [1253, 212] width 486 height 531
copy div "CUSTOMER CONTACT INFO Arlington Auto Group [PHONE_NUMBER] [EMAIL_ADDRESS][DOMAI…"
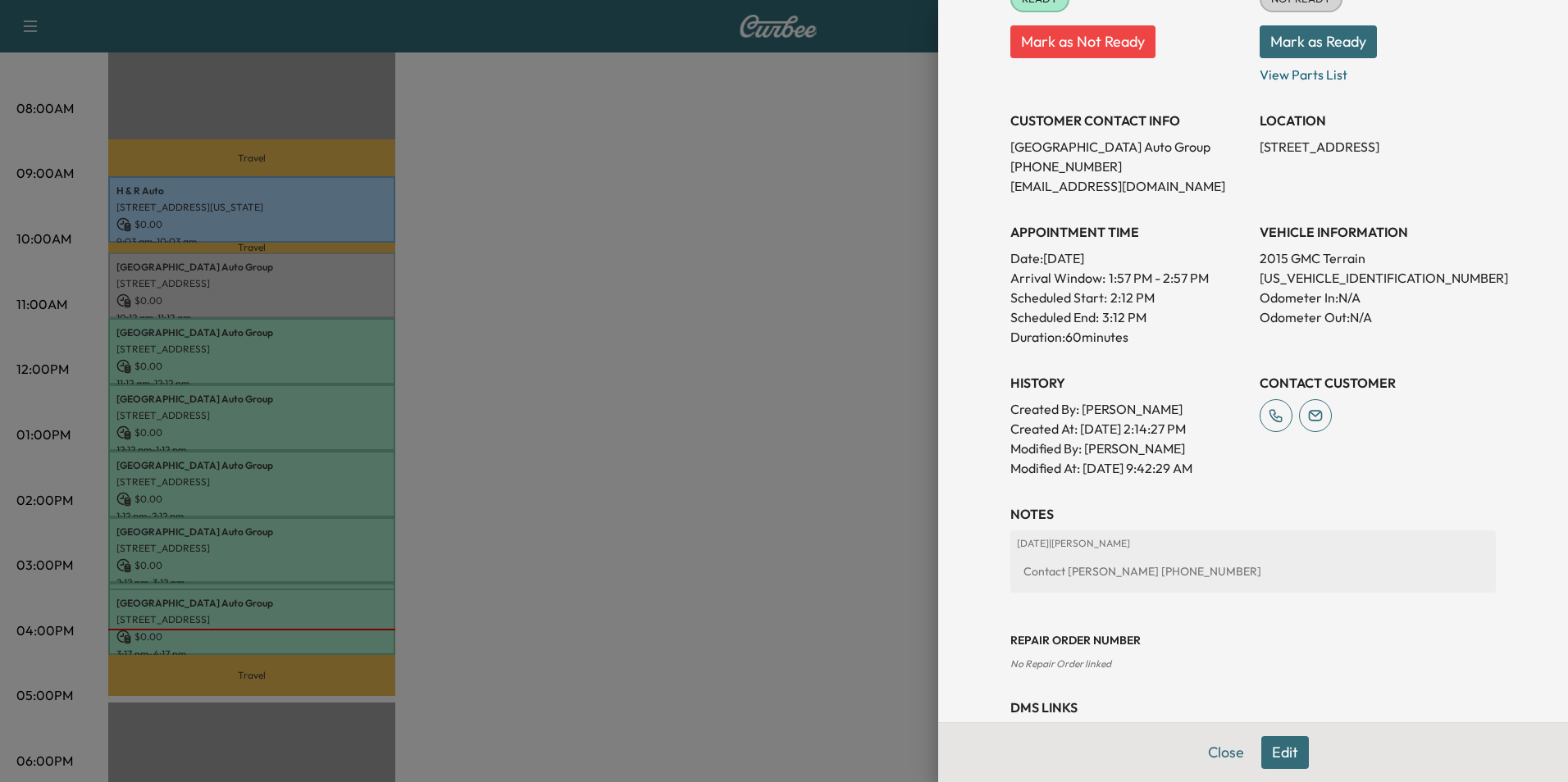
click at [594, 469] on div at bounding box center [784, 391] width 1568 height 782
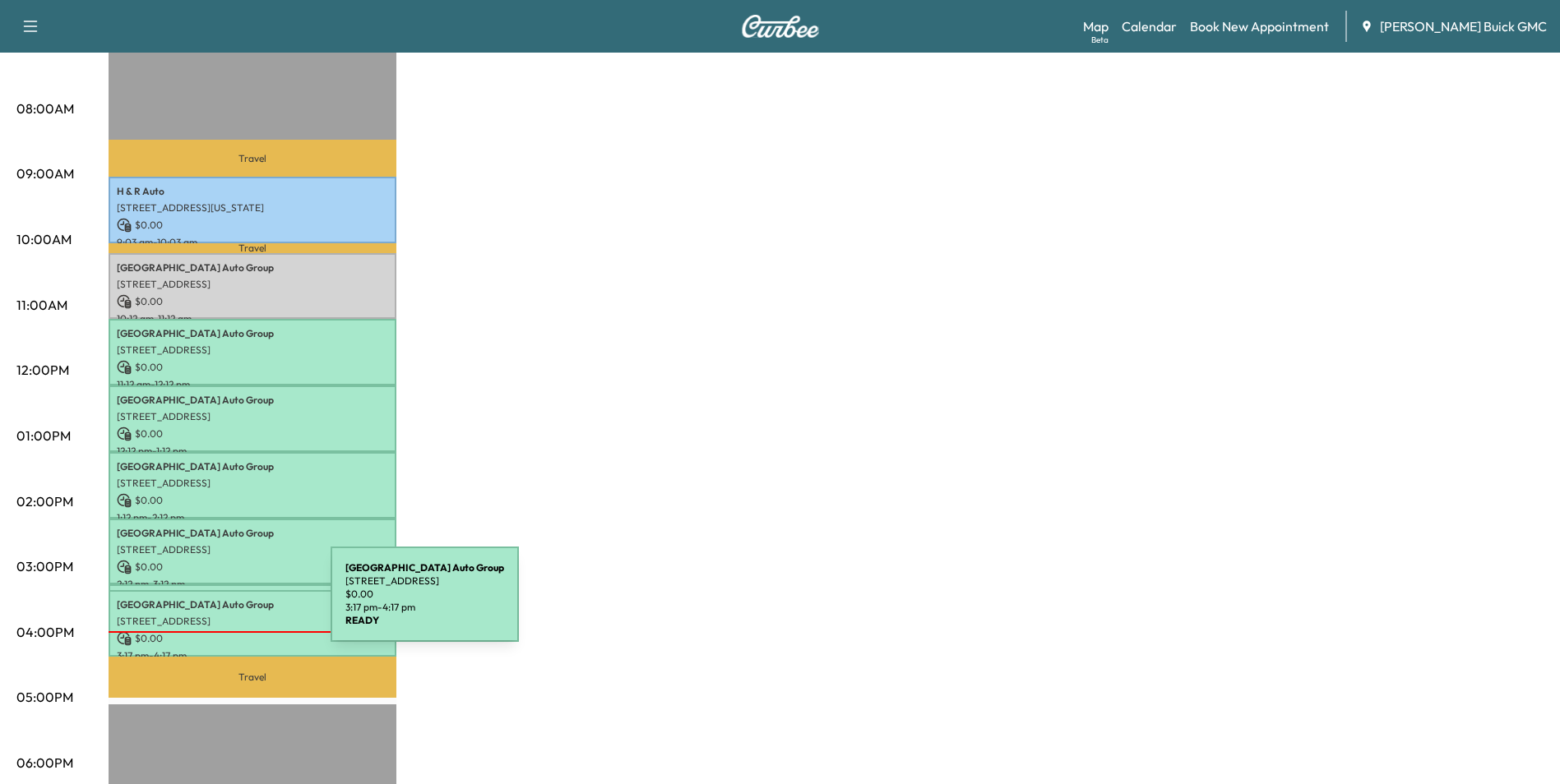
click at [207, 604] on p "Arlington Auto Group" at bounding box center [252, 605] width 271 height 14
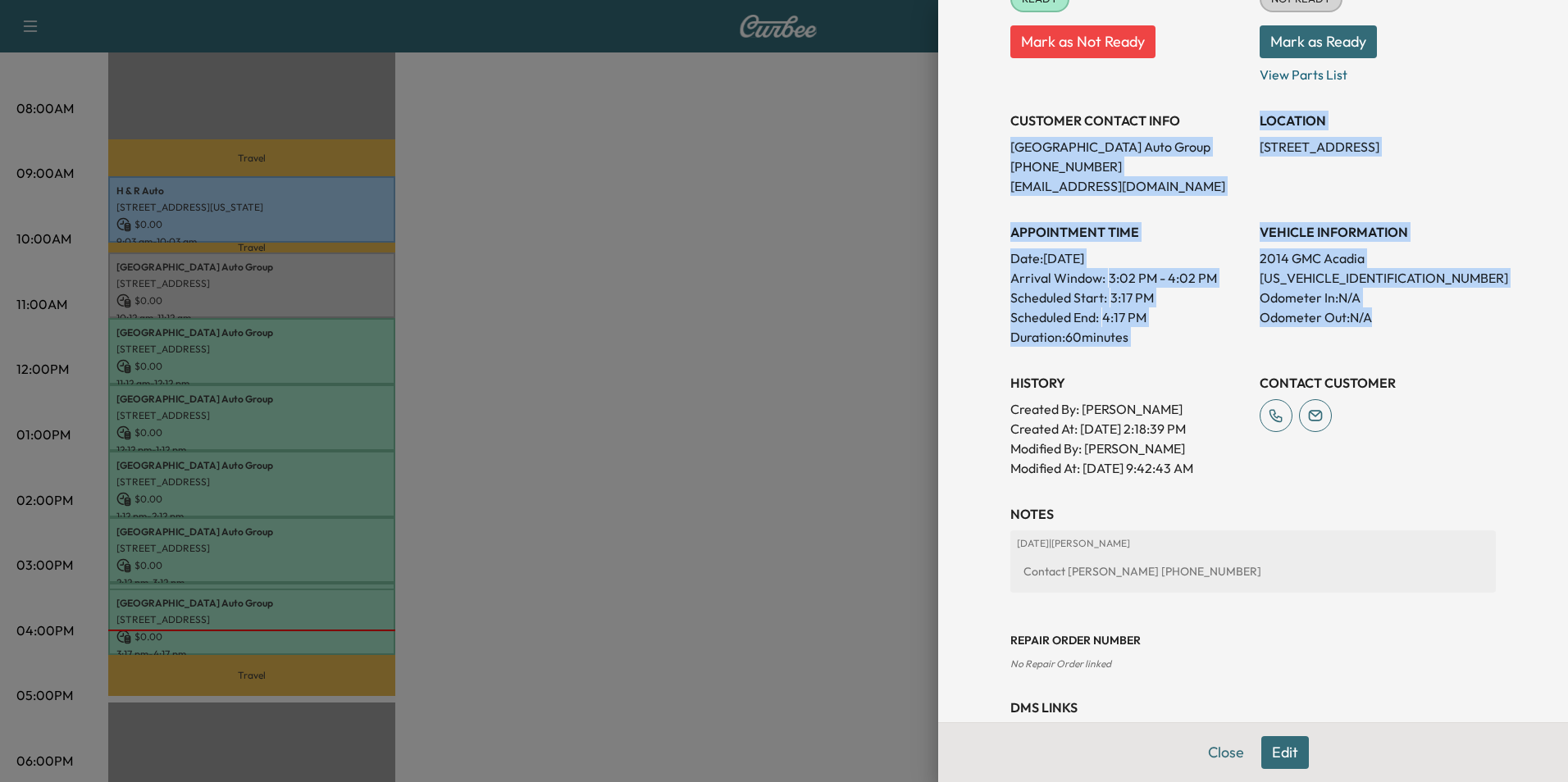
drag, startPoint x: 999, startPoint y: 144, endPoint x: 1396, endPoint y: 339, distance: 442.3
click at [1396, 339] on div "Appointment Status READY Mark as Not Ready Parts Status NOT READY Mark as Ready…" at bounding box center [1253, 212] width 486 height 531
copy div "Arlington Auto Group [PHONE_NUMBER] [EMAIL_ADDRESS][DOMAIN_NAME] LOCATION [STRE…"
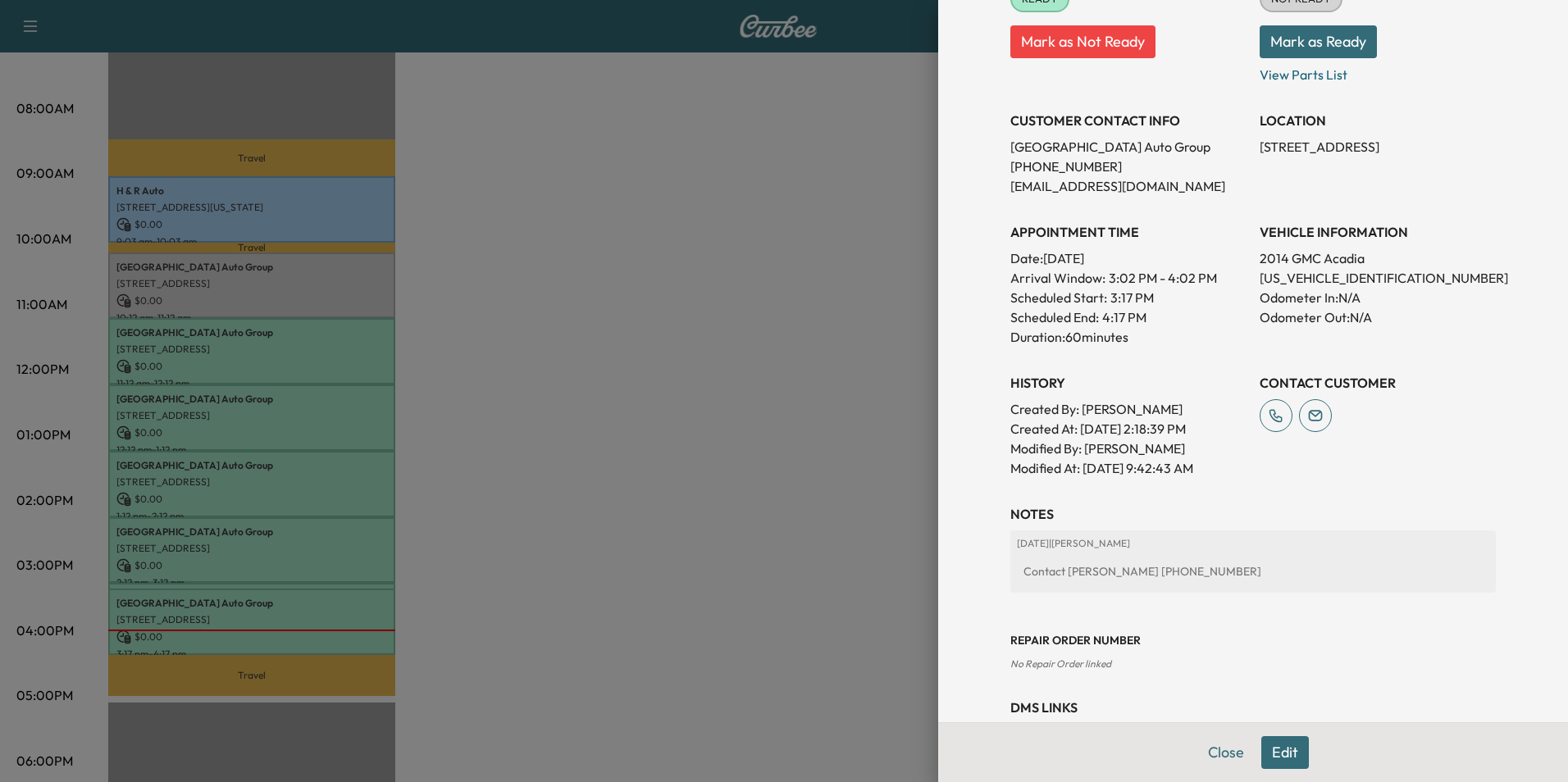
click at [570, 196] on div at bounding box center [784, 391] width 1568 height 782
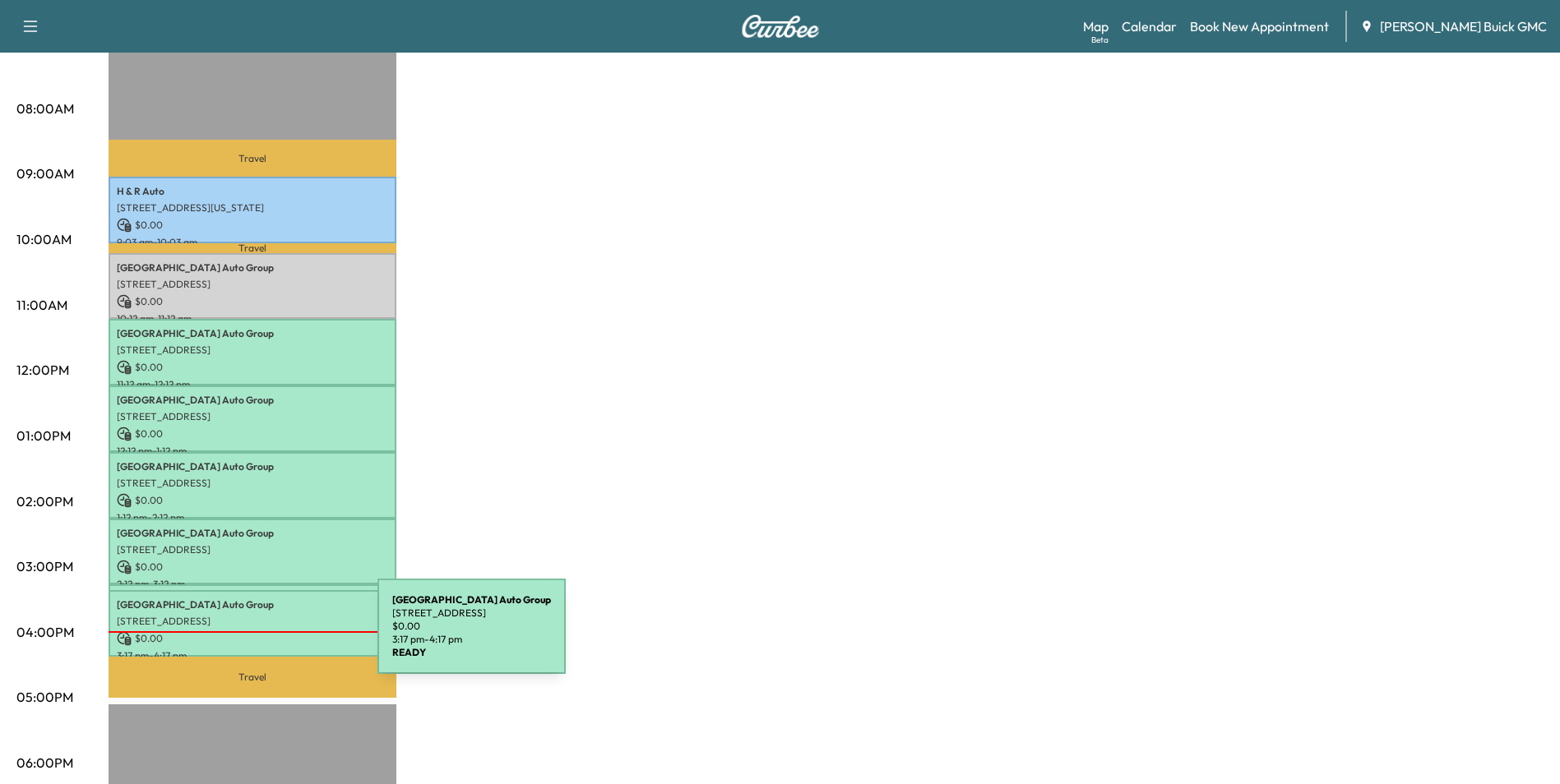
click at [255, 636] on p "$ 0.00" at bounding box center [252, 638] width 271 height 15
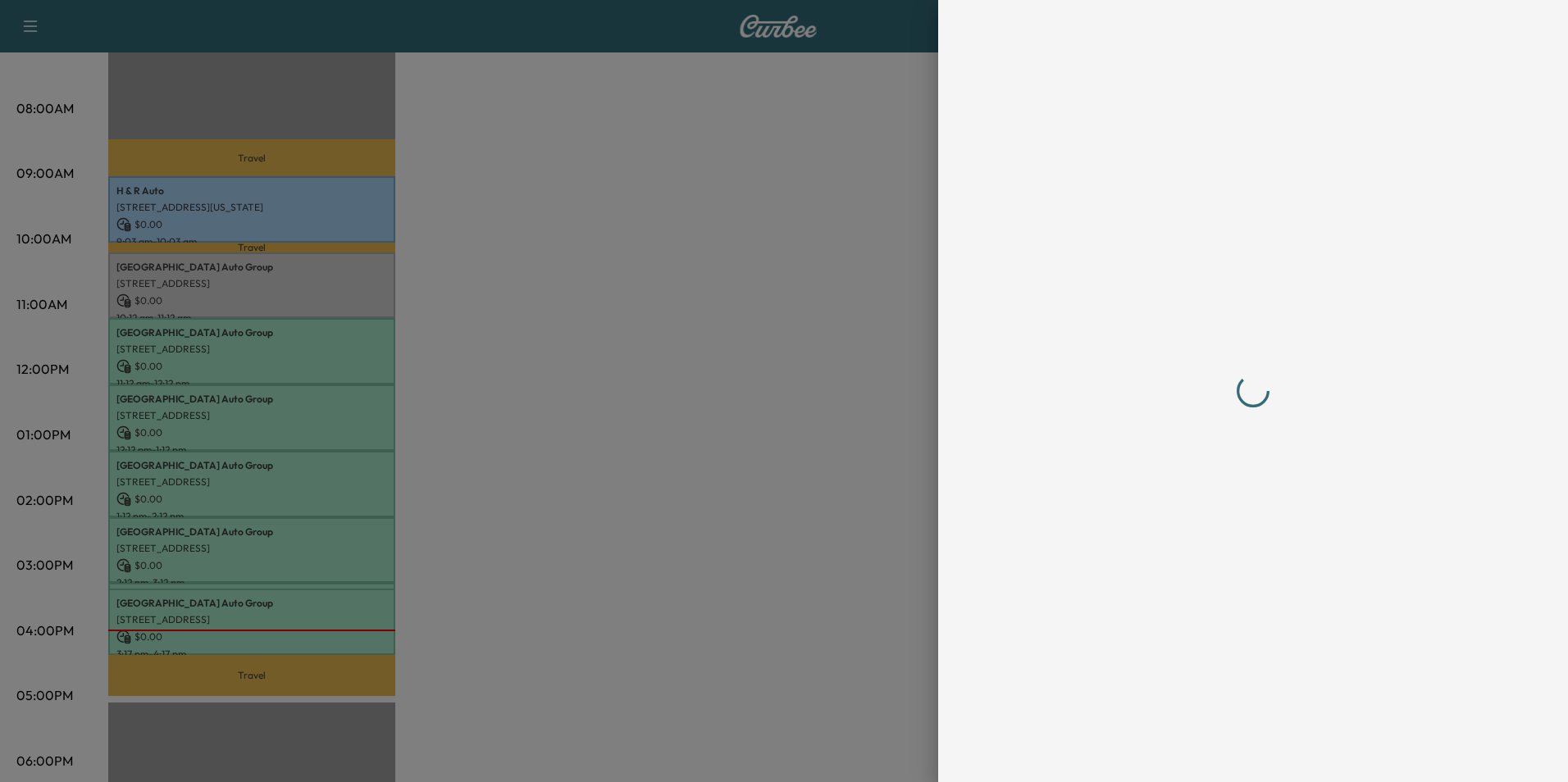
click at [254, 635] on div at bounding box center [784, 391] width 1568 height 782
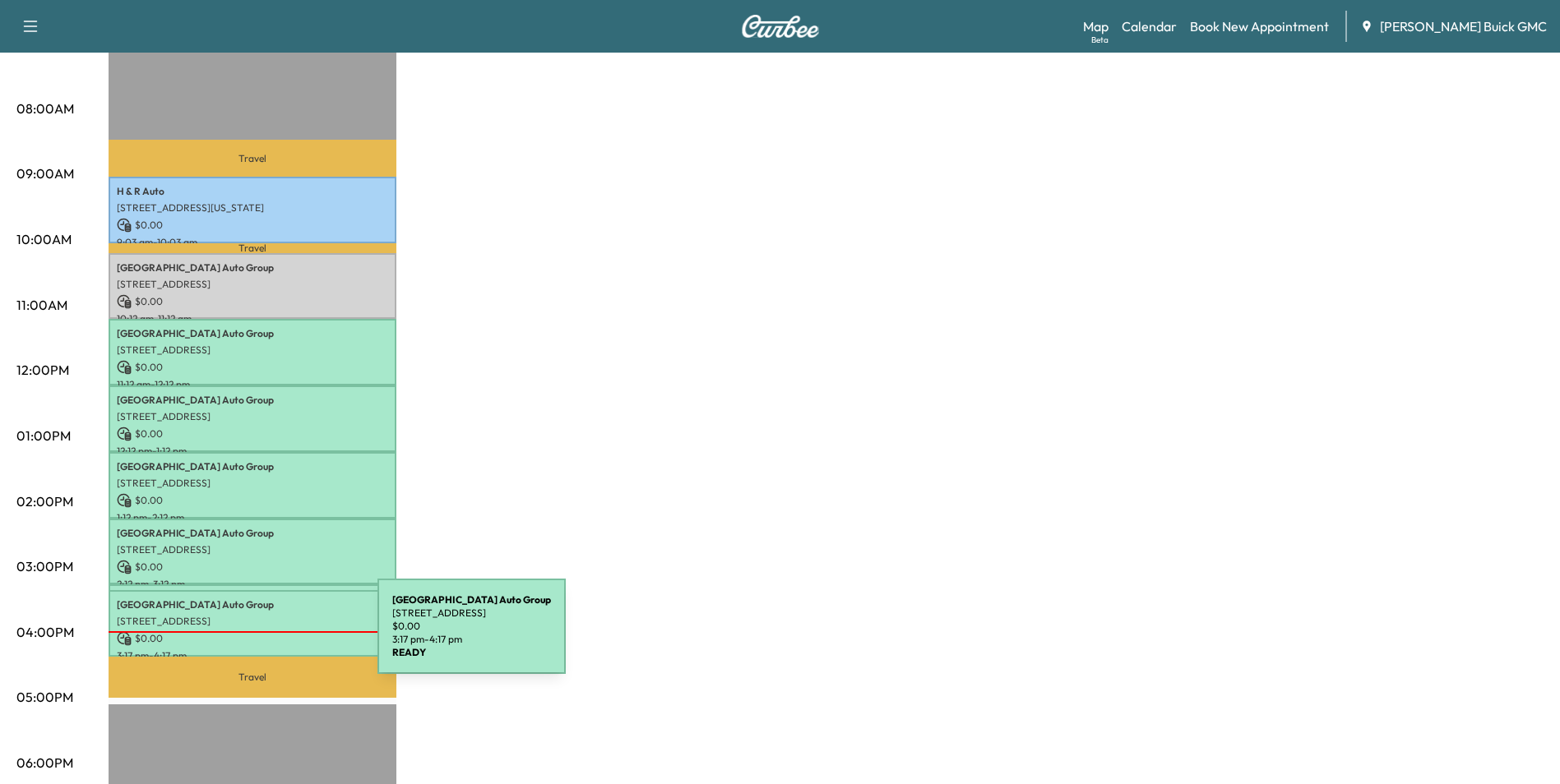
click at [255, 636] on p "$ 0.00" at bounding box center [252, 638] width 271 height 15
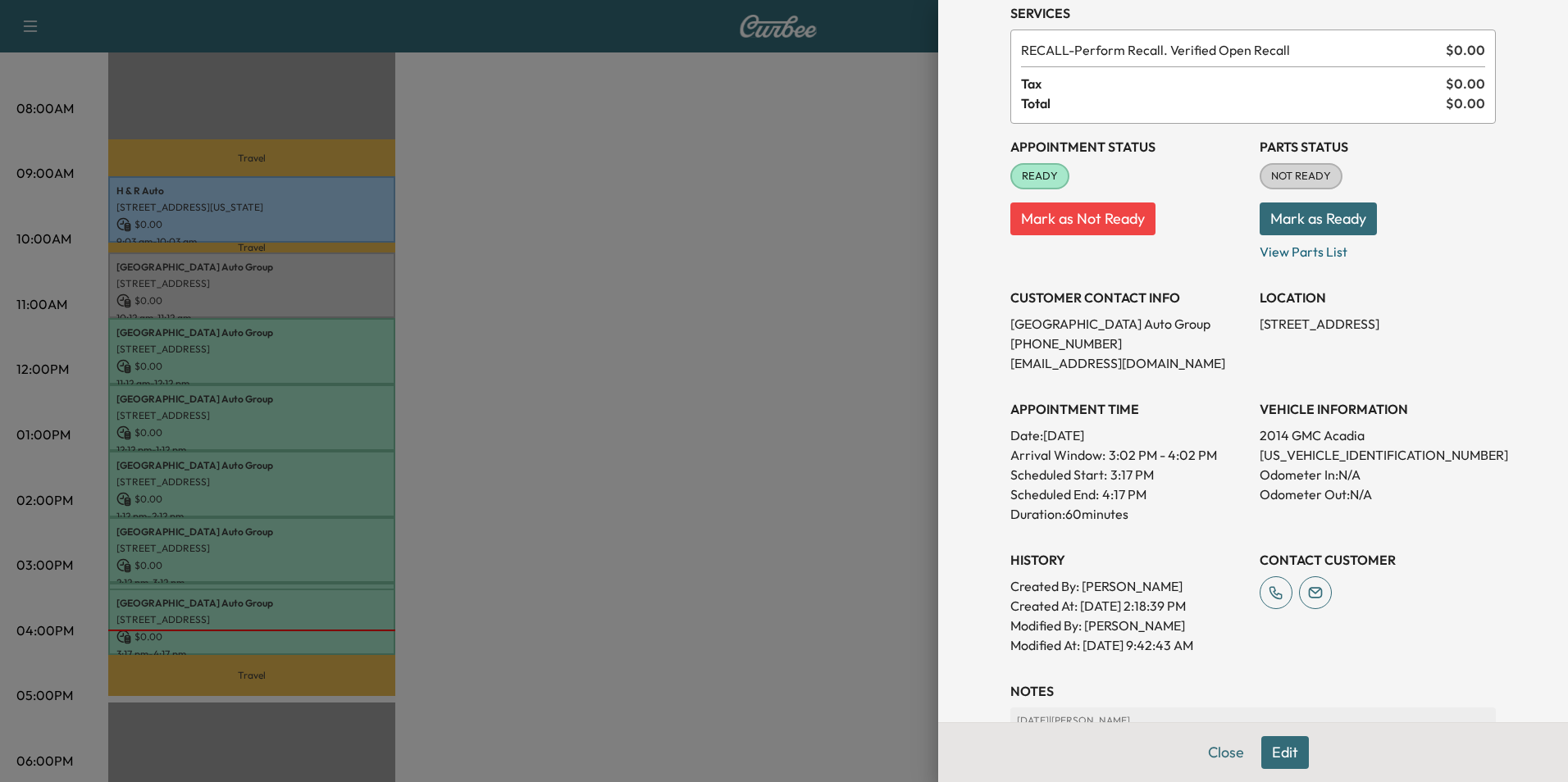
scroll to position [164, 0]
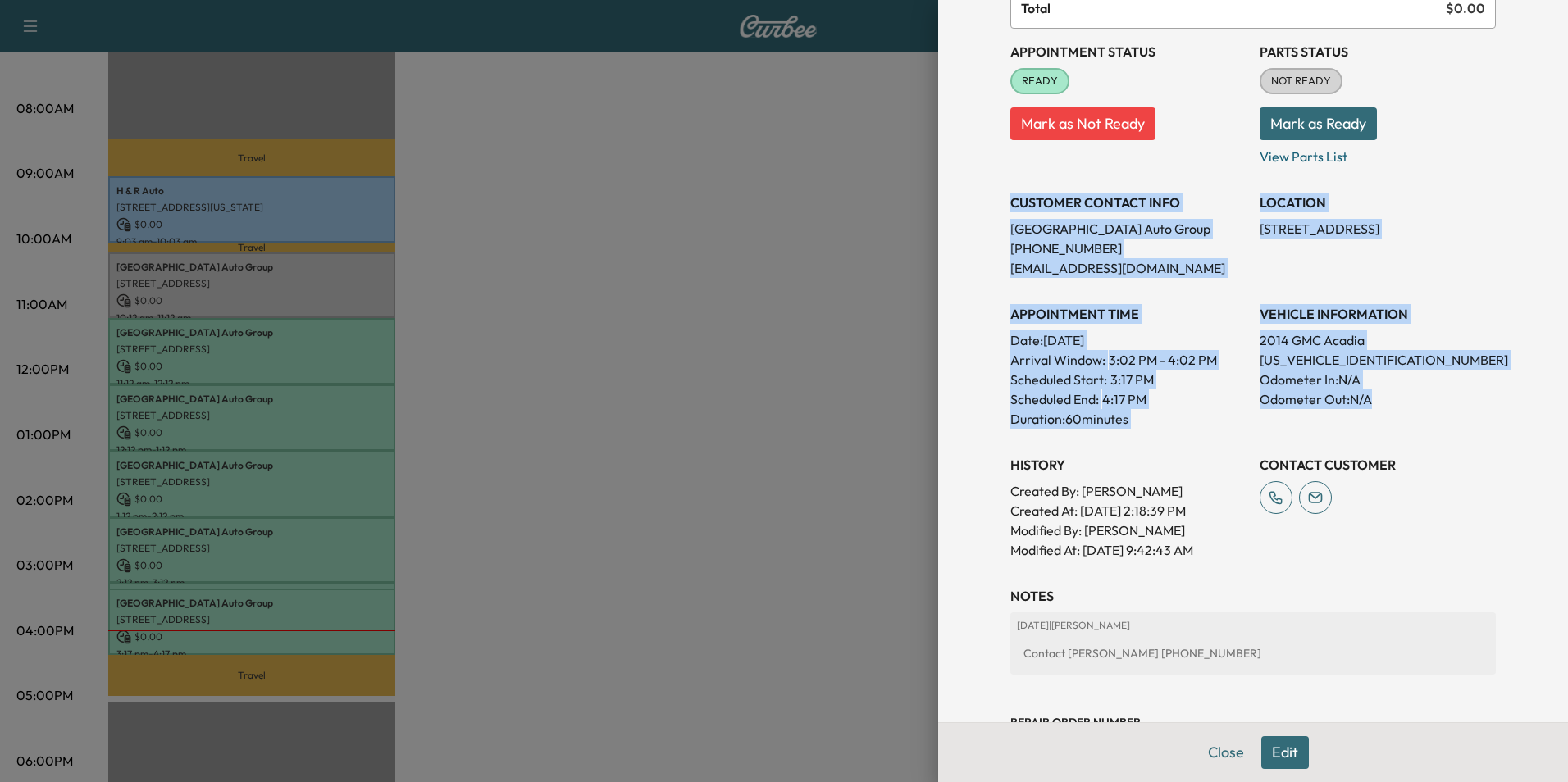
drag, startPoint x: 998, startPoint y: 200, endPoint x: 1405, endPoint y: 399, distance: 453.0
click at [1405, 399] on div "Appointment Status READY Mark as Not Ready Parts Status NOT READY Mark as Ready…" at bounding box center [1253, 295] width 486 height 531
copy div "CUSTOMER CONTACT INFO Arlington Auto Group [PHONE_NUMBER] [EMAIL_ADDRESS][DOMAI…"
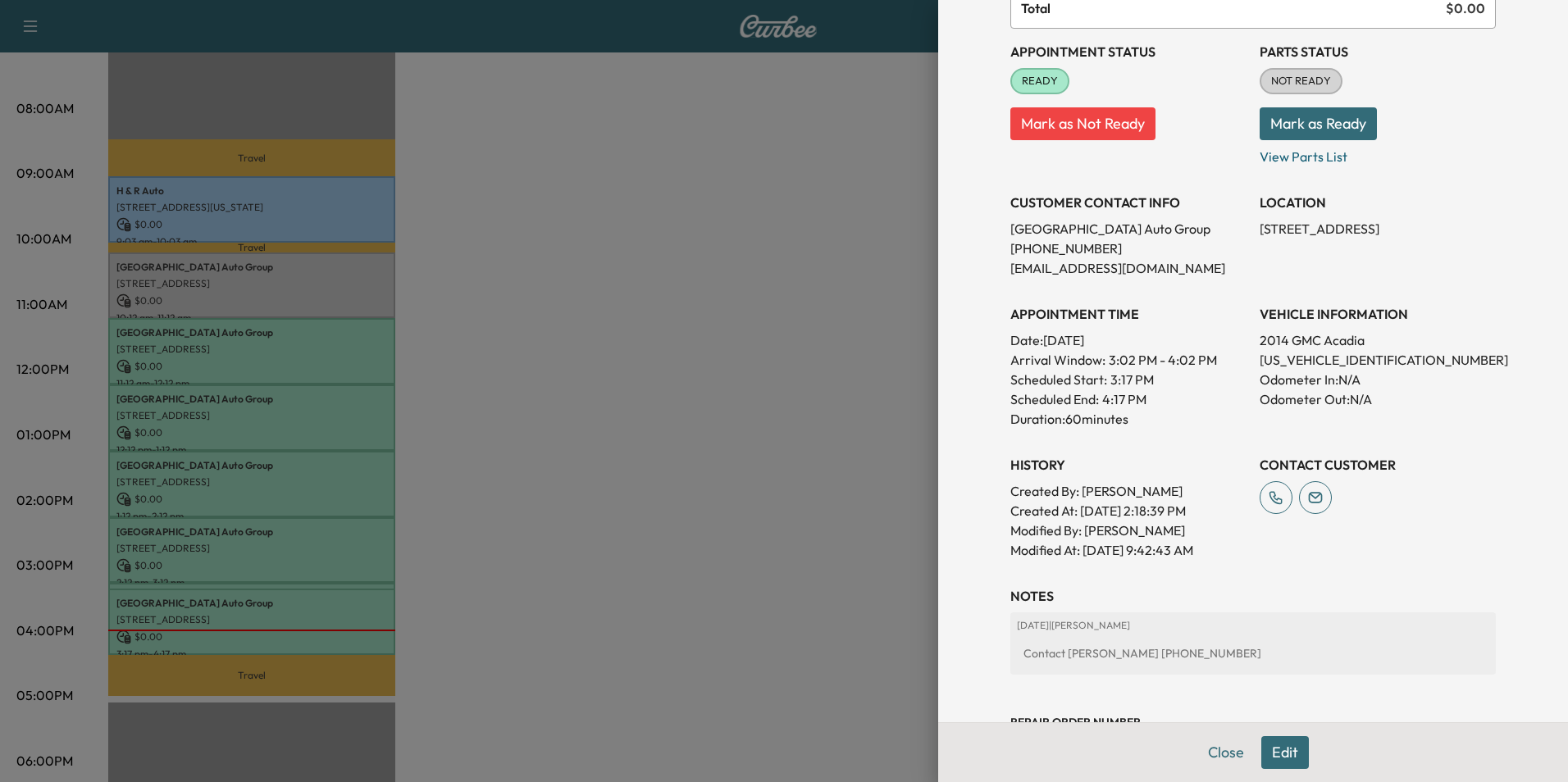
click at [805, 203] on div at bounding box center [784, 391] width 1568 height 782
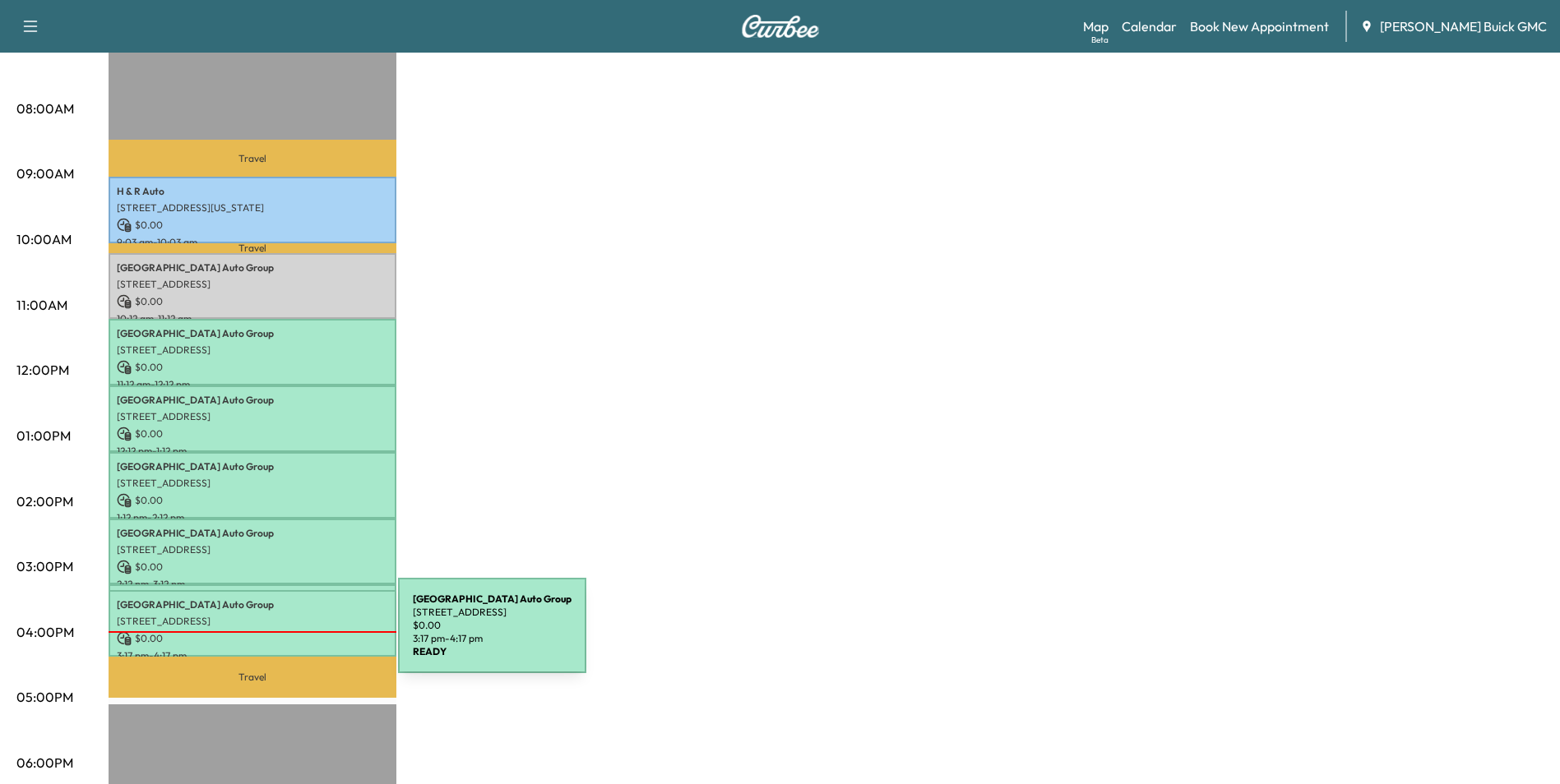
click at [275, 635] on p "$ 0.00" at bounding box center [252, 638] width 271 height 15
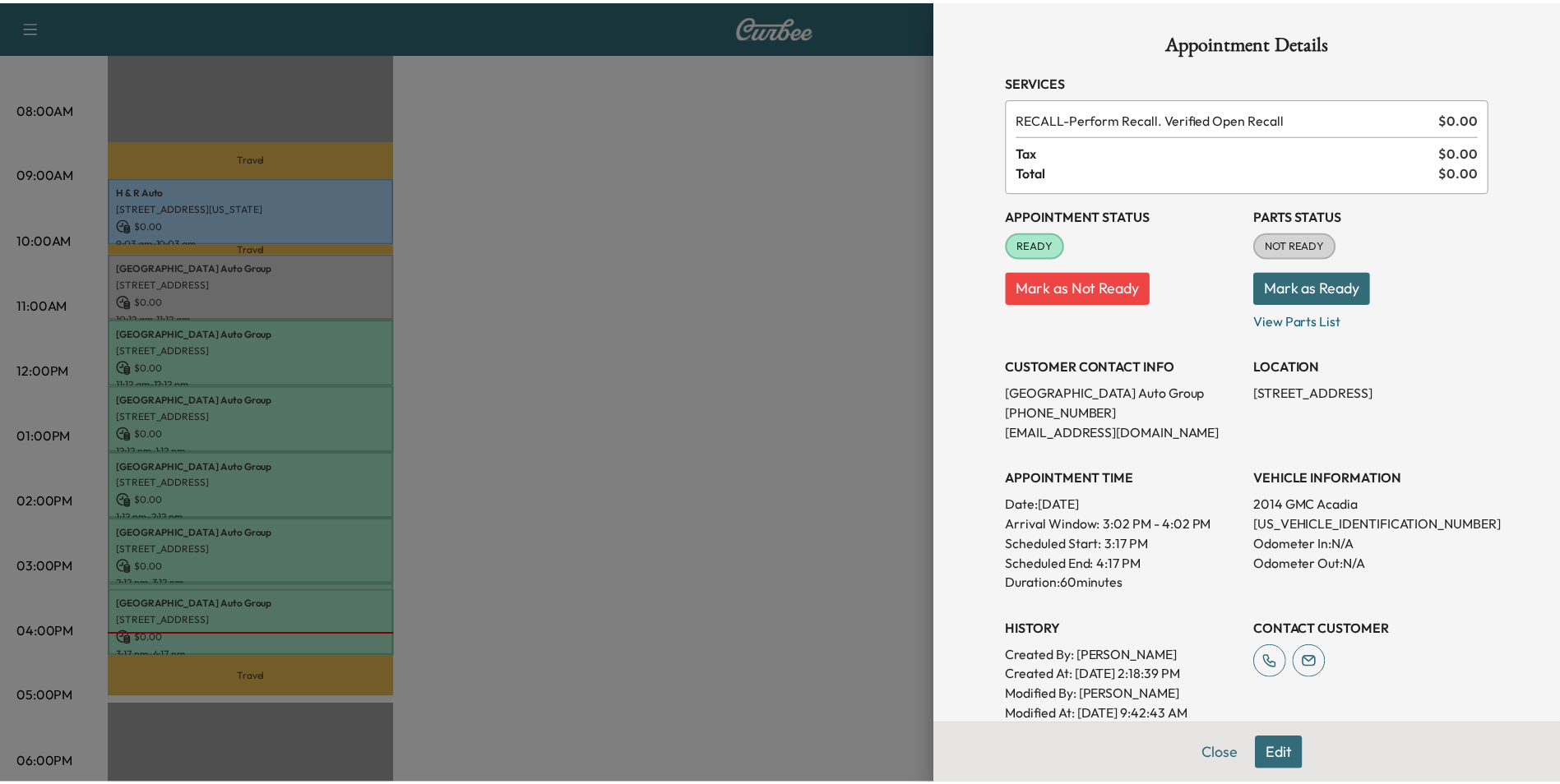
scroll to position [0, 0]
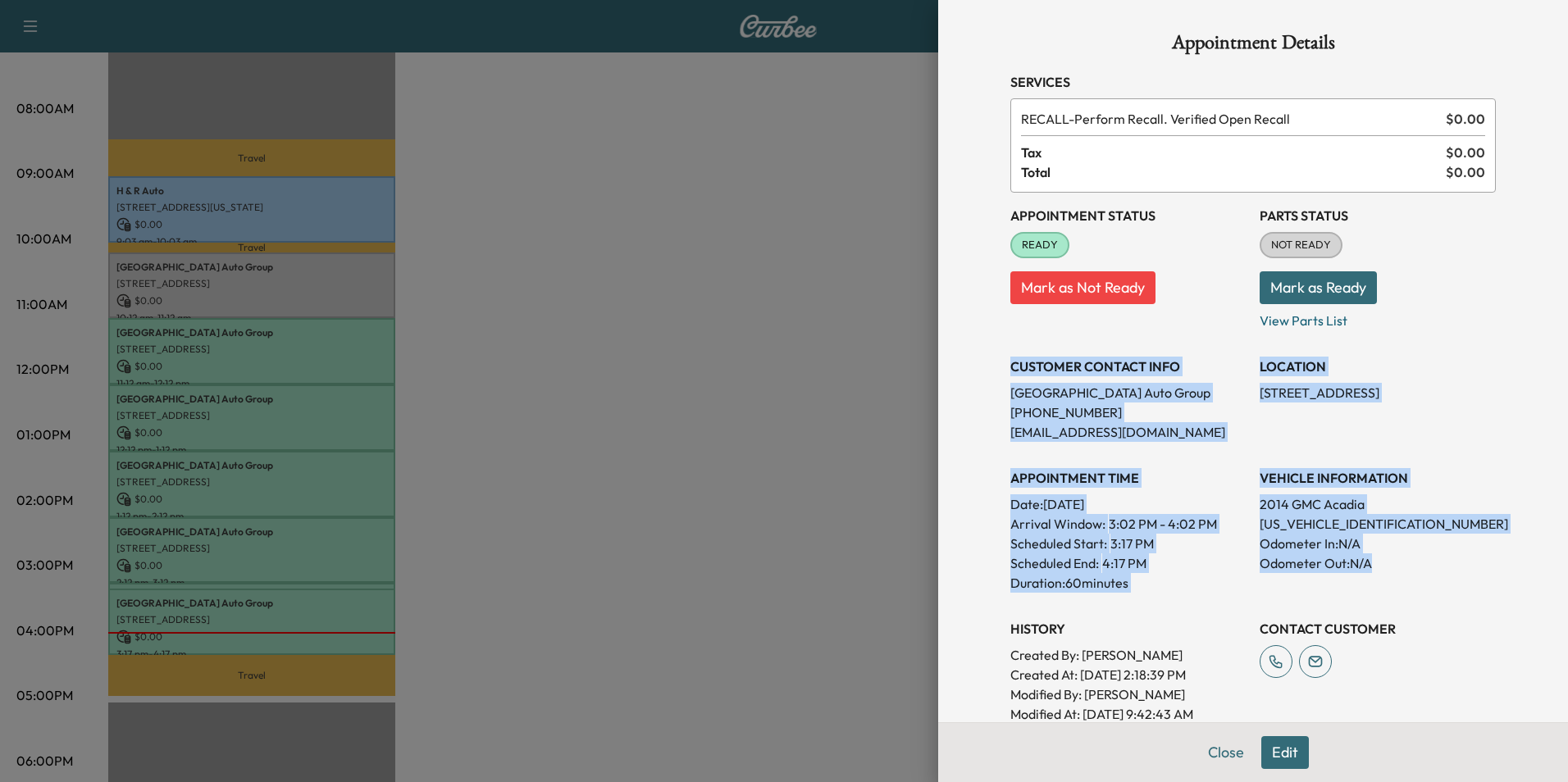
drag, startPoint x: 998, startPoint y: 363, endPoint x: 1438, endPoint y: 568, distance: 485.4
click at [1438, 568] on div "Appointment Status READY Mark as Not Ready Parts Status NOT READY Mark as Ready…" at bounding box center [1253, 458] width 486 height 531
copy div "CUSTOMER CONTACT INFO Arlington Auto Group [PHONE_NUMBER] [EMAIL_ADDRESS][DOMAI…"
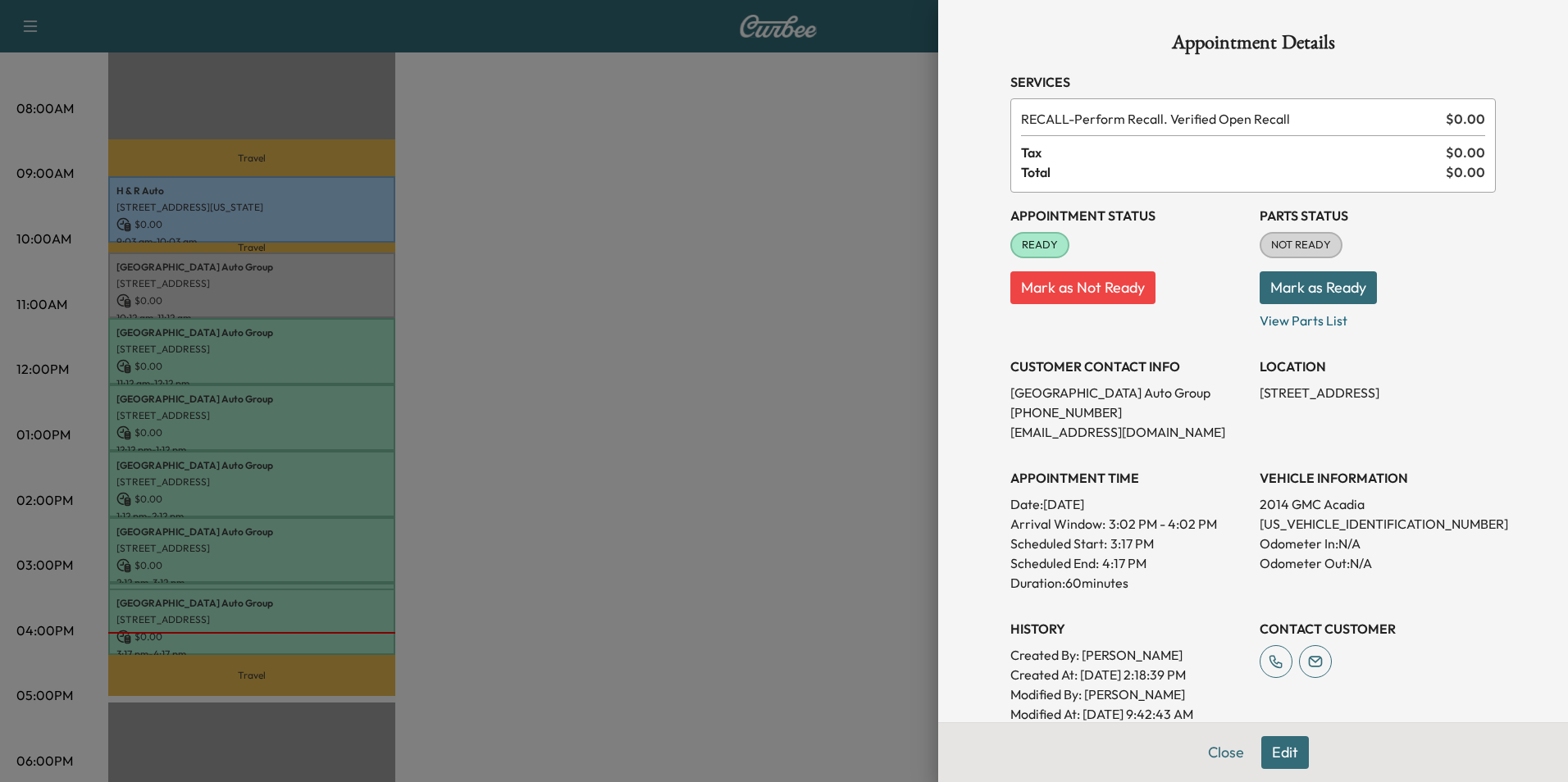
click at [757, 352] on div at bounding box center [784, 391] width 1568 height 782
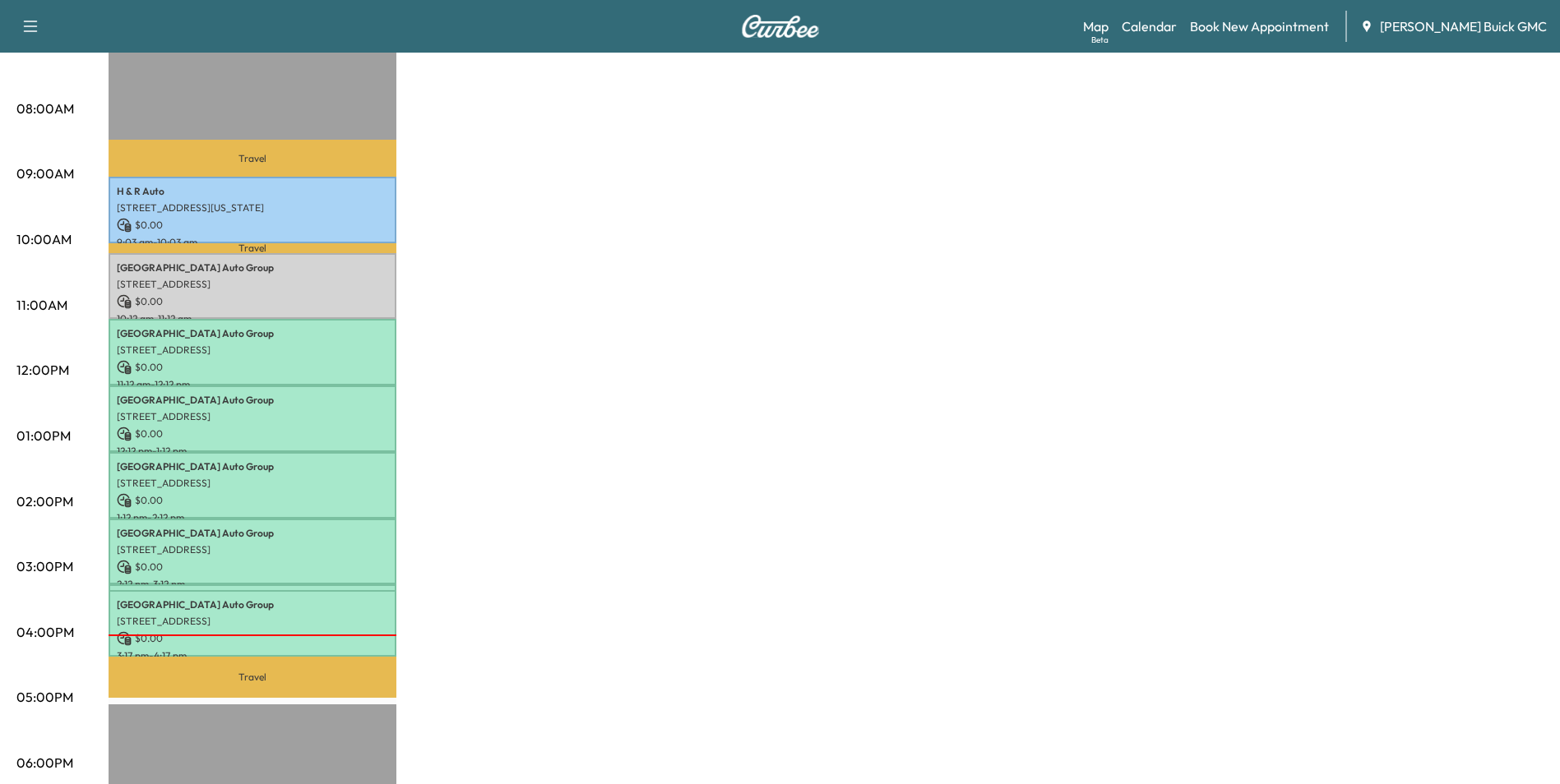
click at [267, 665] on p "Travel" at bounding box center [253, 677] width 288 height 41
click at [582, 458] on div "MobileService+ $ 0.00 Revenue 7 hr 5 min Work Time 1 hr 19 min Transit Time Tra…" at bounding box center [826, 420] width 1436 height 1233
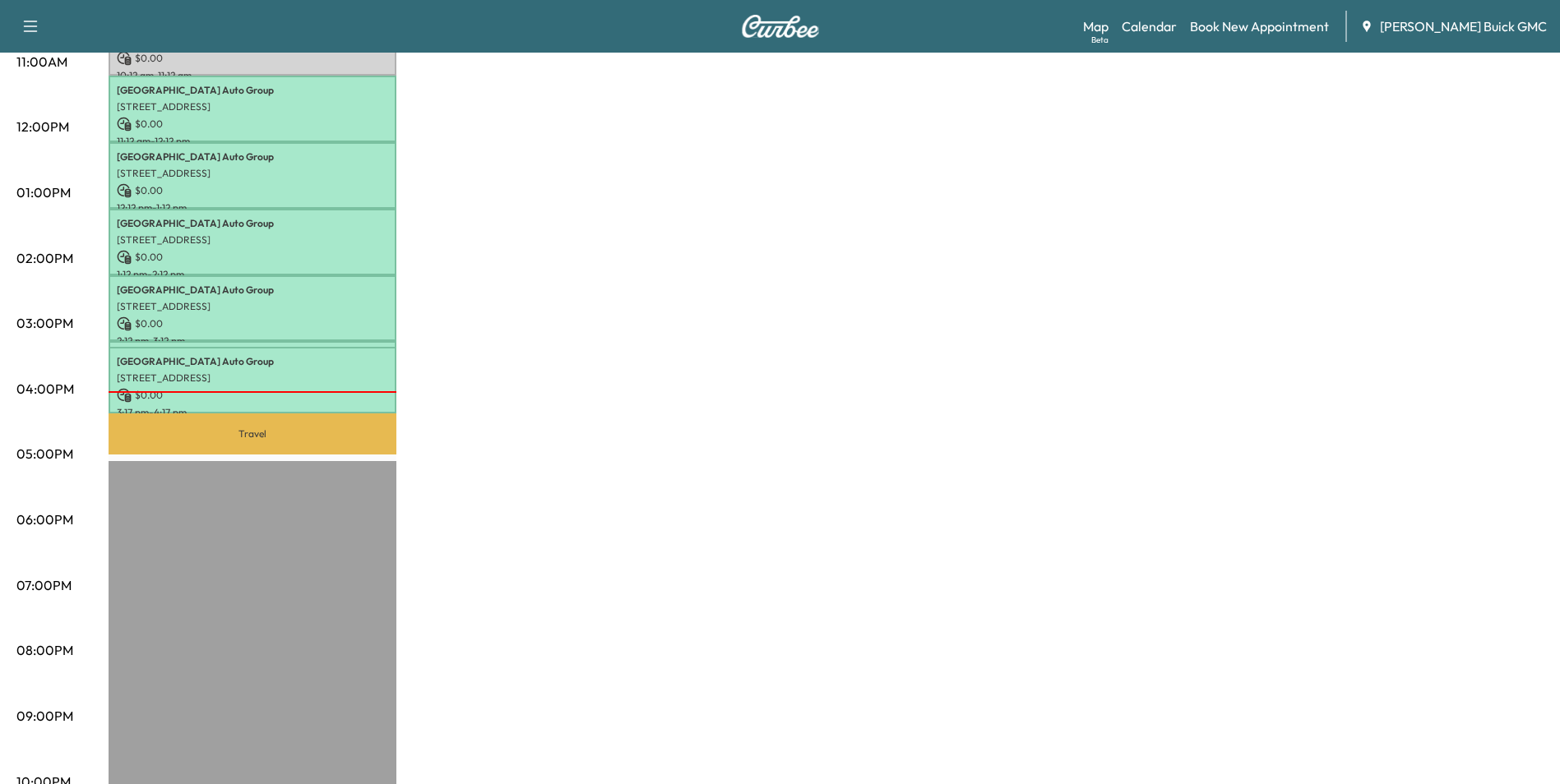
scroll to position [658, 0]
click at [295, 410] on p "Travel" at bounding box center [253, 430] width 288 height 41
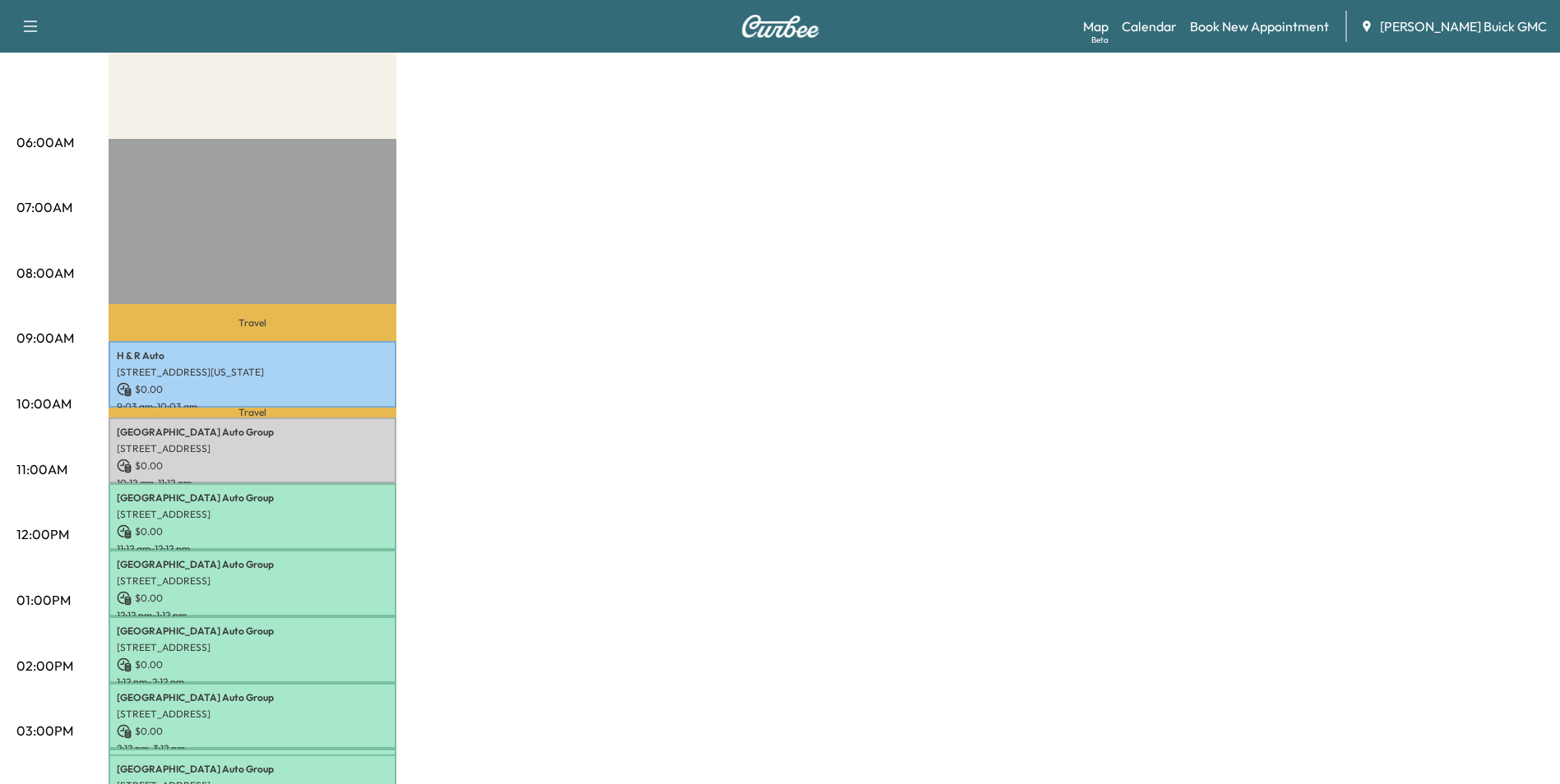
scroll to position [0, 0]
